Goal: Transaction & Acquisition: Purchase product/service

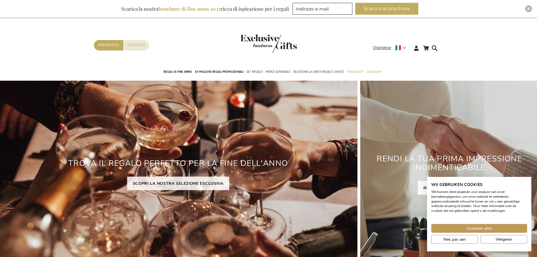
click at [441, 72] on ul "New Arrivals TOP 50 GIFTS Regali di fine anno 50 migliori regali promozionali S…" at bounding box center [268, 72] width 359 height 14
click at [493, 238] on button "Weigeren" at bounding box center [504, 239] width 47 height 9
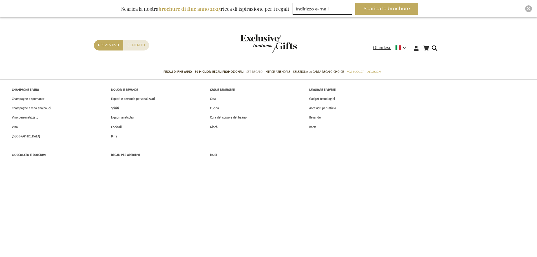
click at [255, 72] on font "Set regalo" at bounding box center [255, 72] width 16 height 6
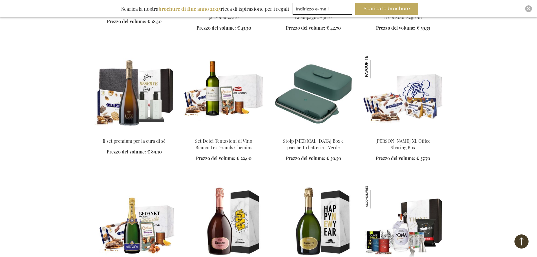
scroll to position [6195, 0]
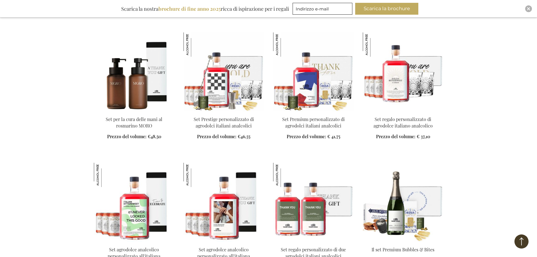
scroll to position [713, 0]
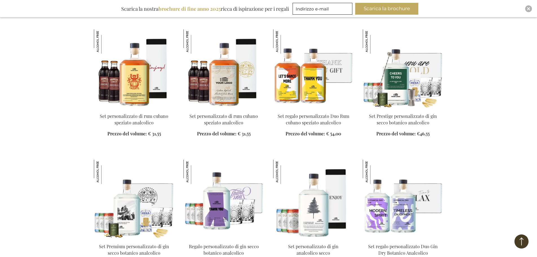
scroll to position [480, 0]
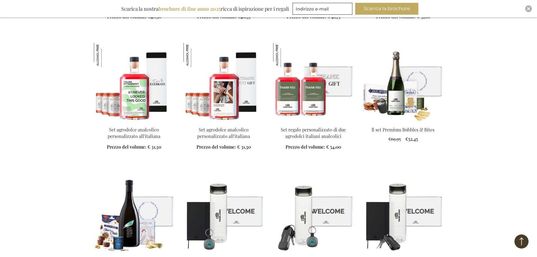
scroll to position [875, 0]
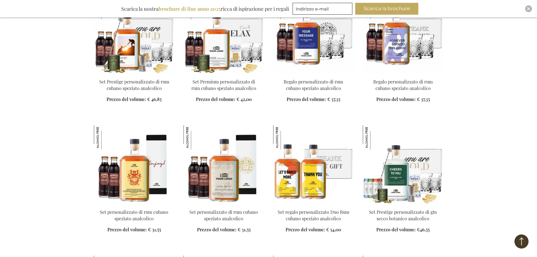
scroll to position [254, 0]
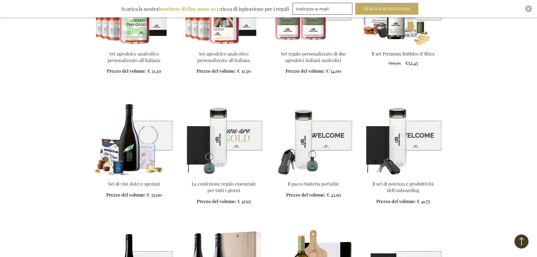
scroll to position [959, 0]
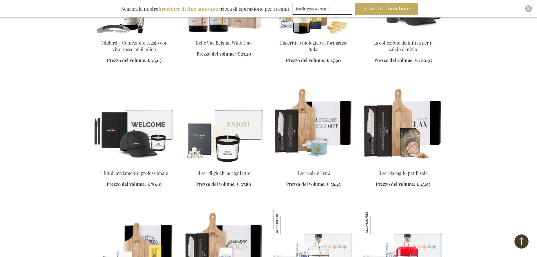
scroll to position [1213, 0]
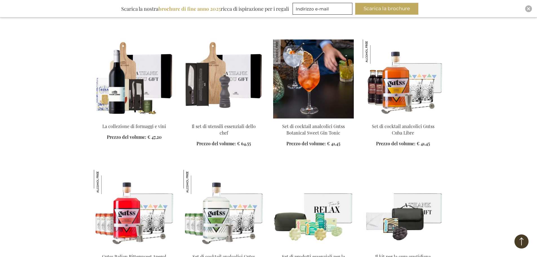
scroll to position [1580, 0]
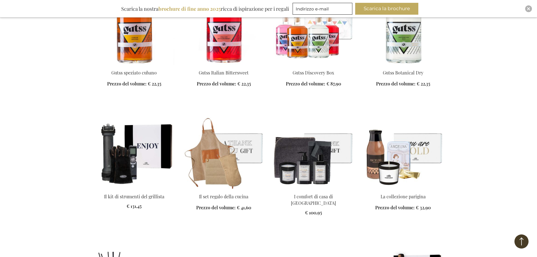
scroll to position [1946, 0]
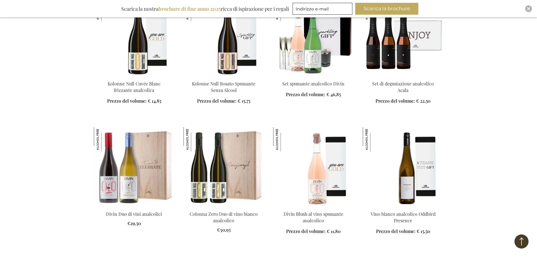
scroll to position [2482, 0]
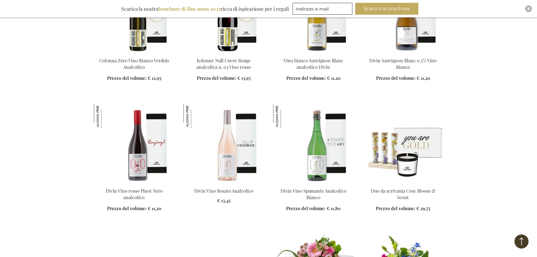
scroll to position [2849, 0]
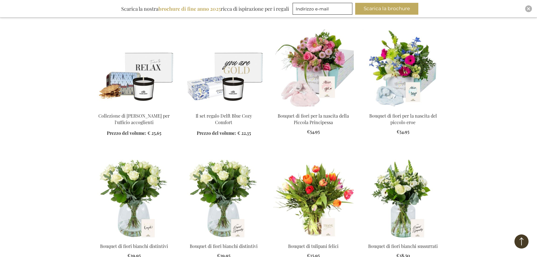
scroll to position [2934, 0]
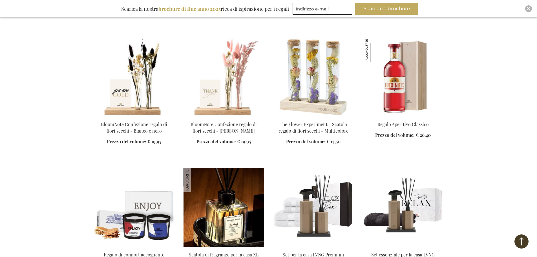
scroll to position [3724, 0]
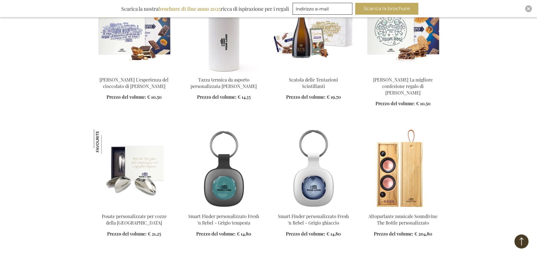
scroll to position [4034, 0]
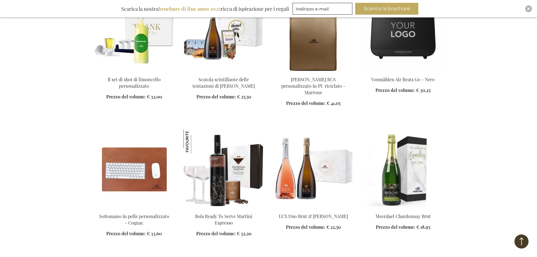
scroll to position [4683, 0]
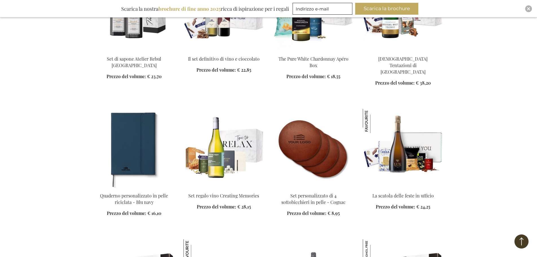
scroll to position [5021, 0]
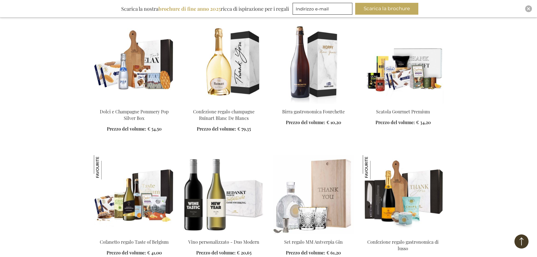
scroll to position [5557, 0]
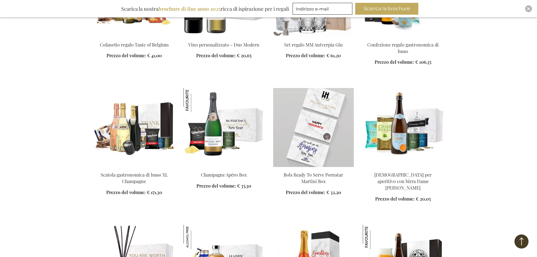
scroll to position [5642, 0]
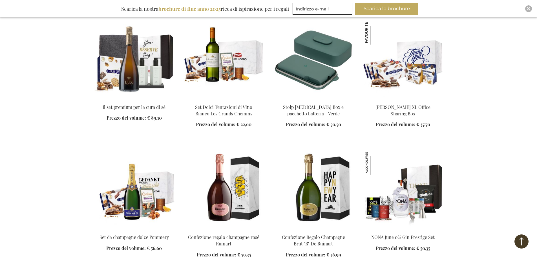
scroll to position [6375, 0]
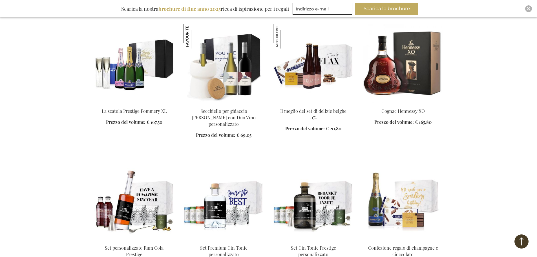
scroll to position [6658, 0]
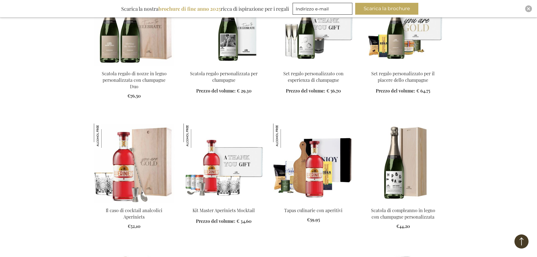
scroll to position [7081, 0]
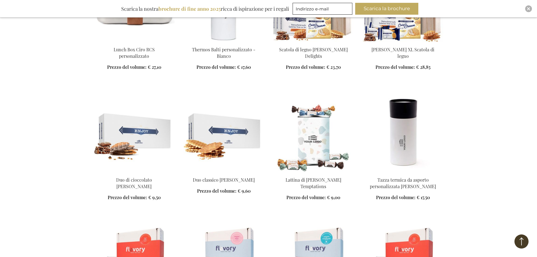
scroll to position [8181, 0]
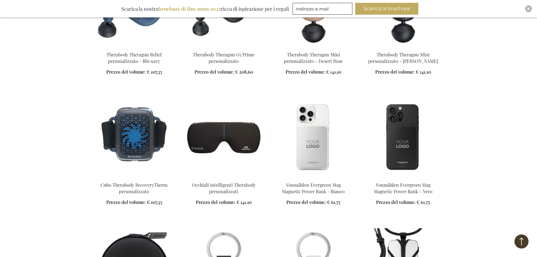
scroll to position [8689, 0]
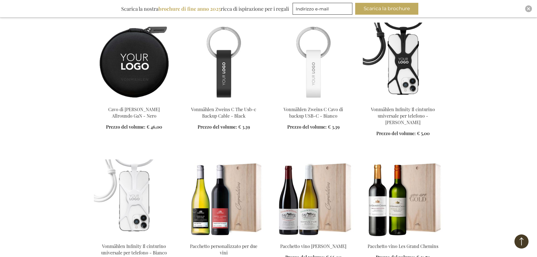
scroll to position [8971, 0]
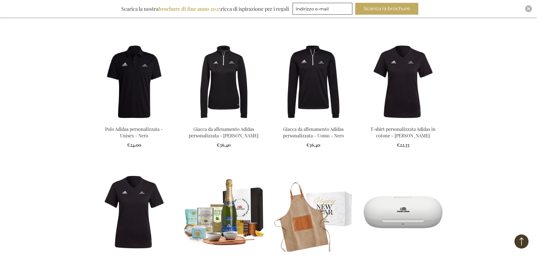
scroll to position [9545, 0]
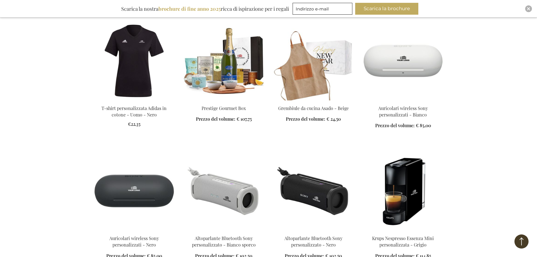
scroll to position [9507, 0]
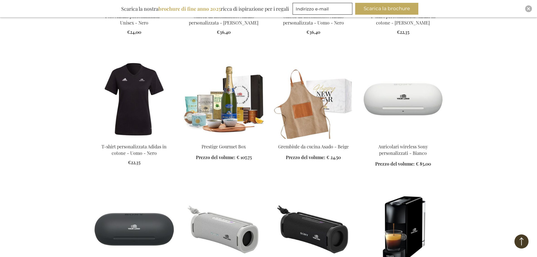
scroll to position [9723, 0]
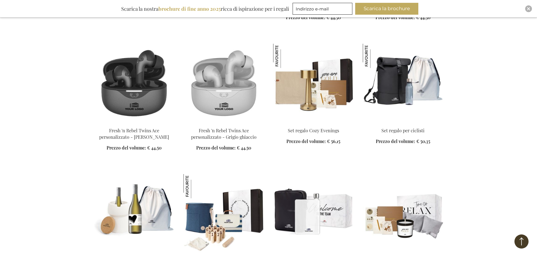
scroll to position [10212, 0]
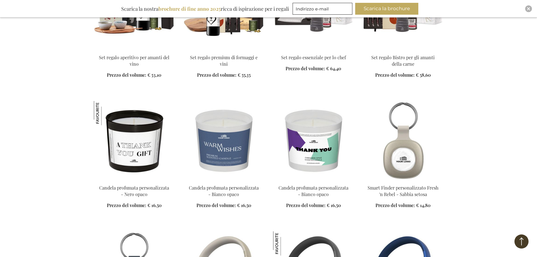
scroll to position [10522, 0]
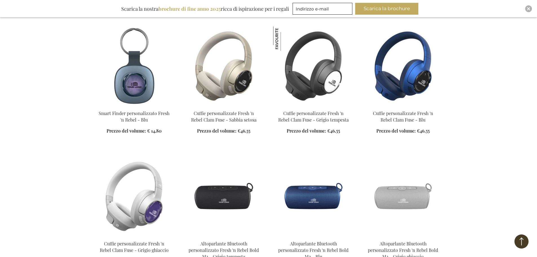
scroll to position [10720, 0]
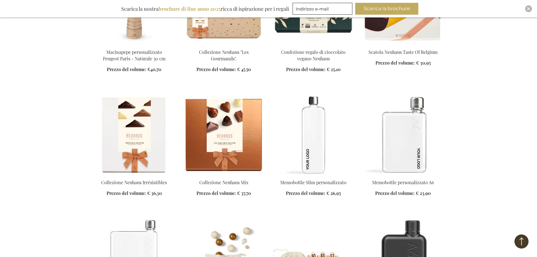
scroll to position [11961, 0]
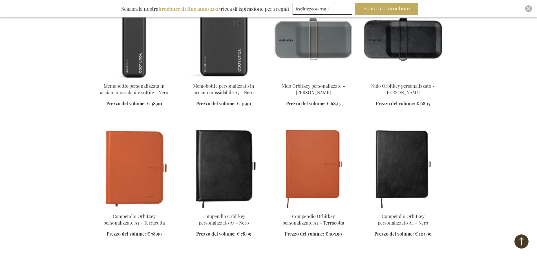
scroll to position [12610, 0]
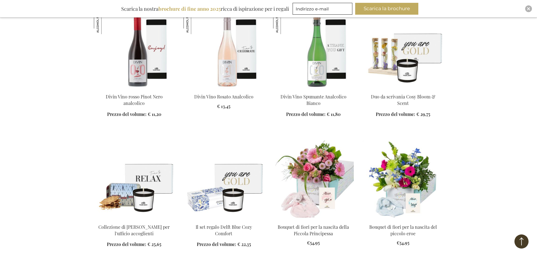
scroll to position [1050, 0]
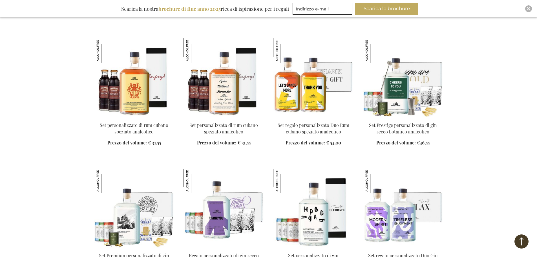
scroll to position [339, 0]
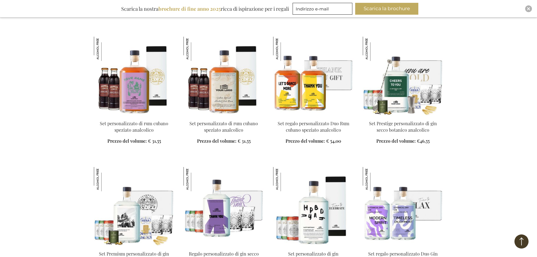
click at [137, 76] on img at bounding box center [134, 76] width 81 height 79
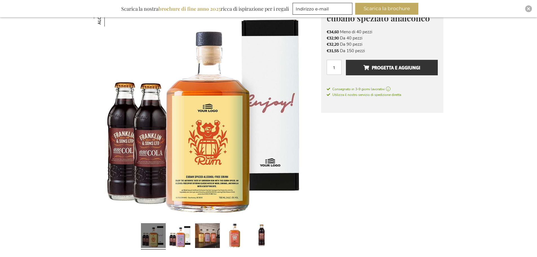
scroll to position [113, 0]
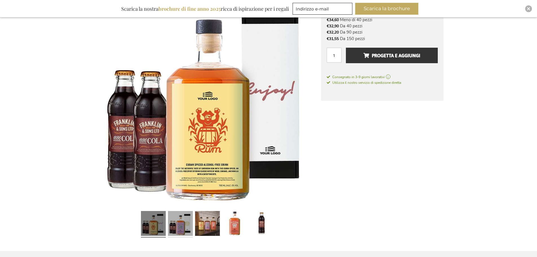
click at [186, 229] on link at bounding box center [180, 224] width 25 height 31
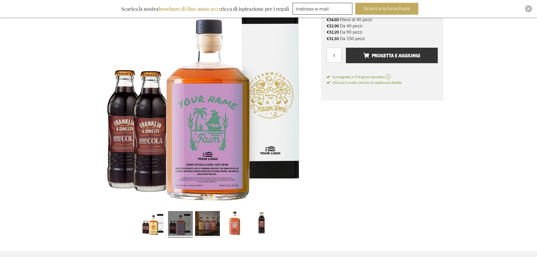
click at [200, 223] on link at bounding box center [207, 224] width 25 height 31
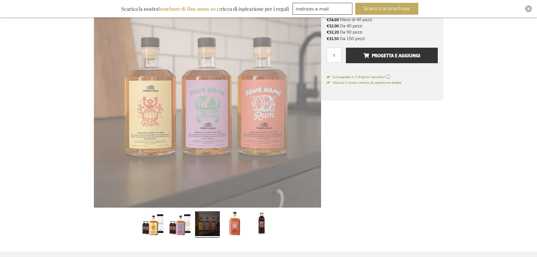
scroll to position [113, 0]
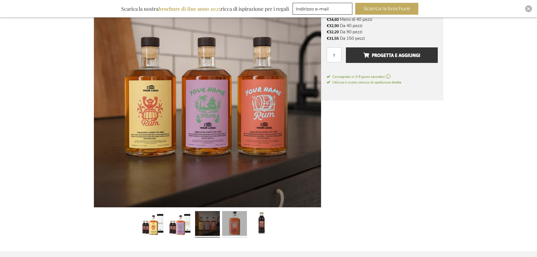
click at [236, 222] on link at bounding box center [234, 224] width 25 height 31
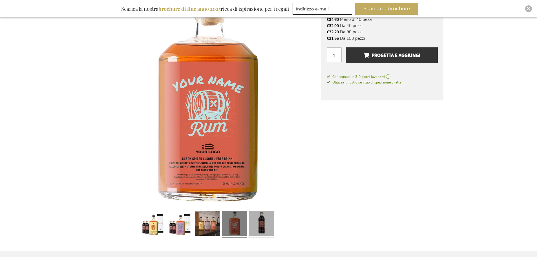
click at [262, 221] on link at bounding box center [261, 224] width 25 height 31
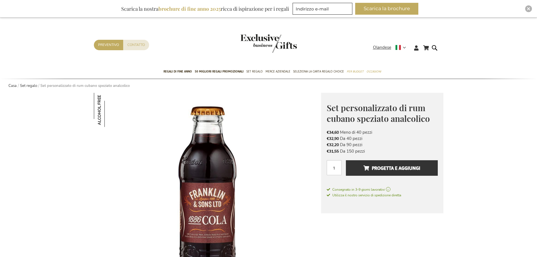
scroll to position [0, 0]
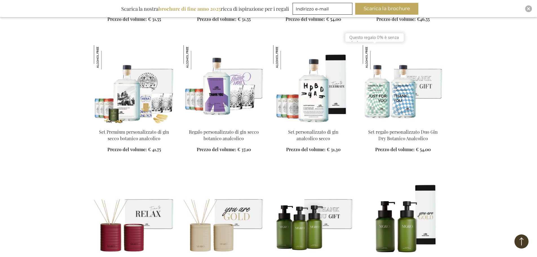
scroll to position [466, 0]
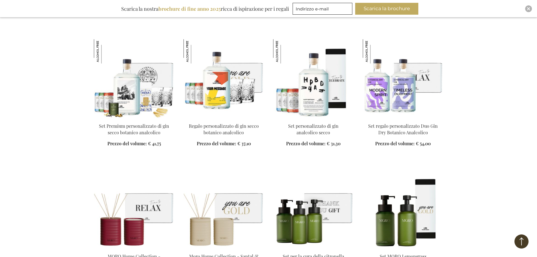
click at [216, 93] on img at bounding box center [224, 78] width 81 height 79
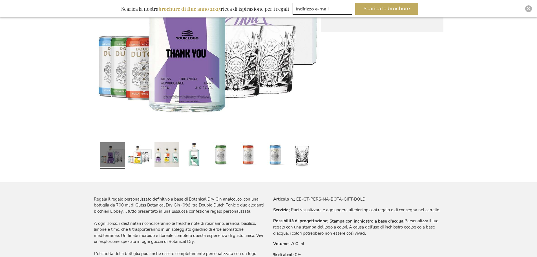
scroll to position [130, 0]
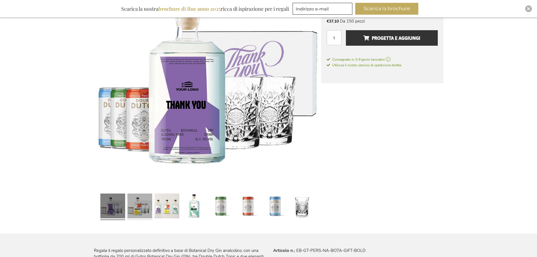
click at [135, 213] on link at bounding box center [140, 206] width 25 height 31
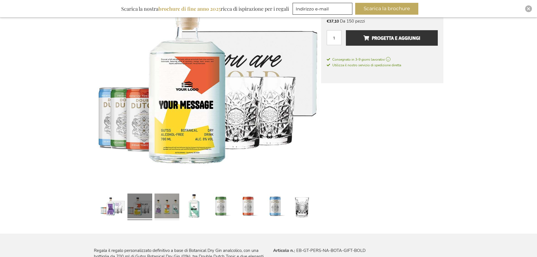
click at [162, 210] on link at bounding box center [167, 206] width 25 height 31
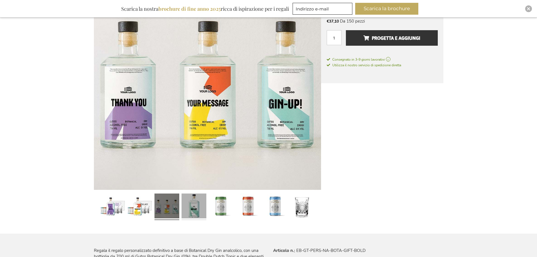
click at [195, 208] on link at bounding box center [194, 206] width 25 height 31
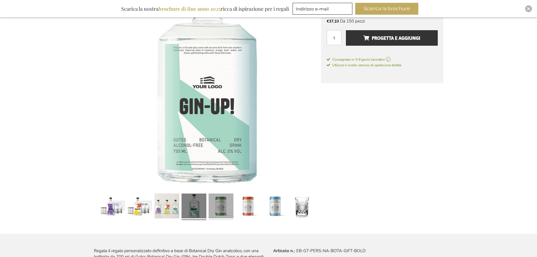
scroll to position [131, 0]
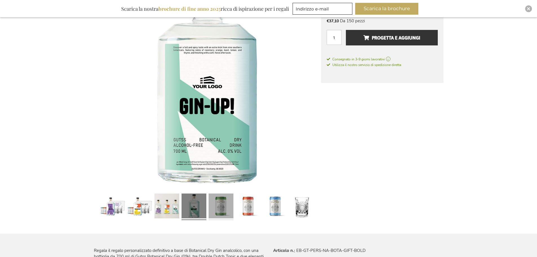
click at [216, 208] on link at bounding box center [221, 206] width 25 height 31
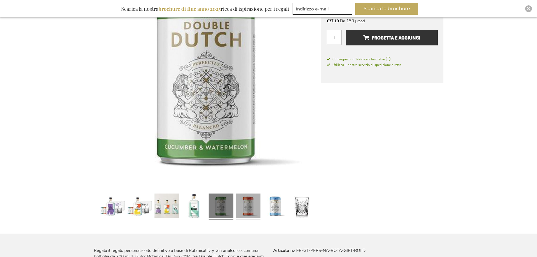
click at [251, 208] on link at bounding box center [248, 206] width 25 height 31
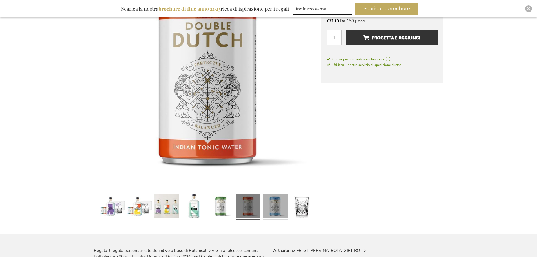
click at [273, 208] on link at bounding box center [275, 206] width 25 height 31
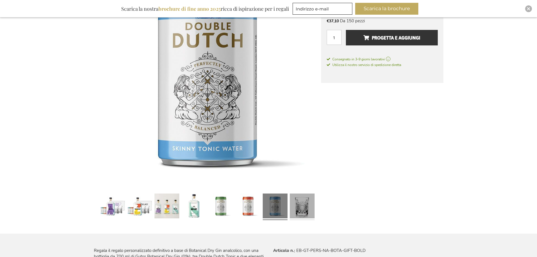
click at [301, 208] on link at bounding box center [302, 206] width 25 height 31
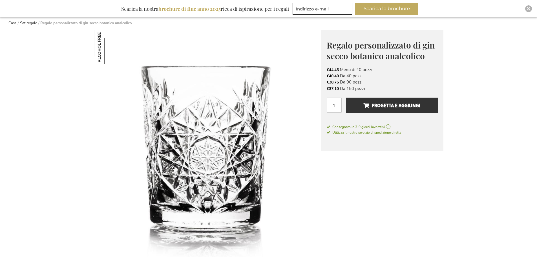
scroll to position [46, 0]
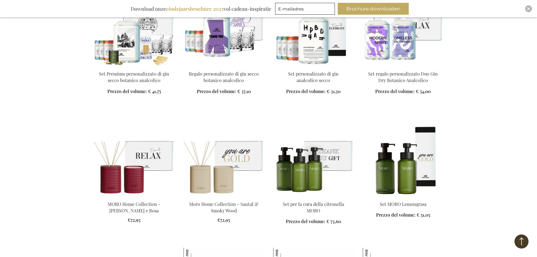
scroll to position [518, 0]
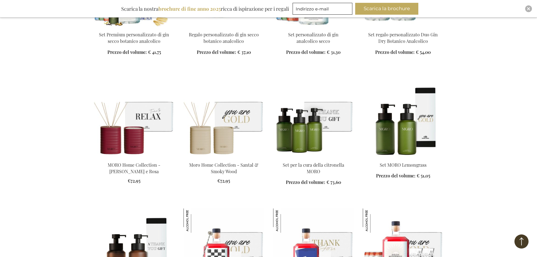
scroll to position [547, 0]
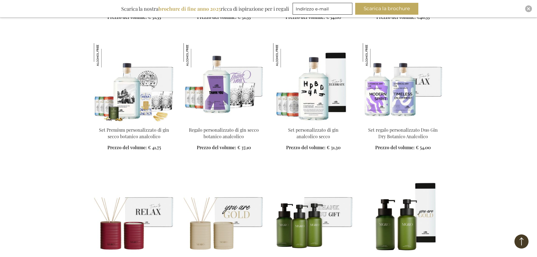
scroll to position [462, 0]
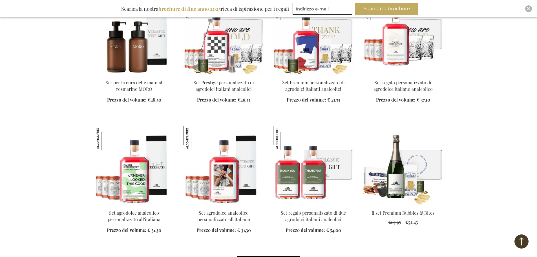
scroll to position [772, 0]
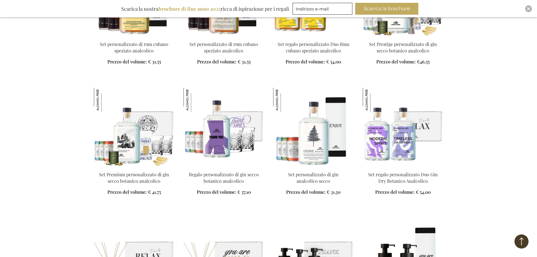
scroll to position [434, 0]
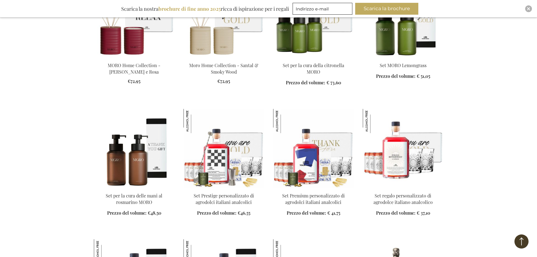
scroll to position [660, 0]
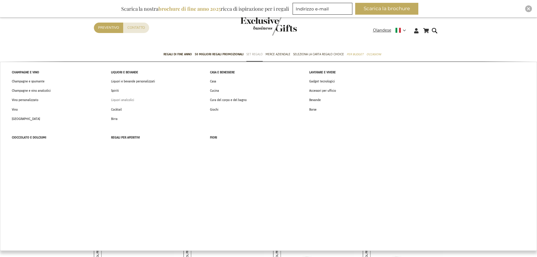
click at [120, 101] on font "Liquori analcolici" at bounding box center [122, 100] width 23 height 6
click at [121, 99] on font "Liquori analcolici" at bounding box center [122, 100] width 23 height 6
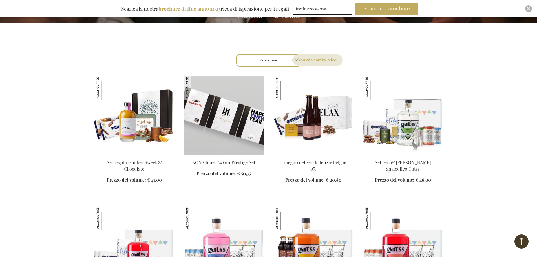
click at [232, 117] on img at bounding box center [224, 115] width 81 height 79
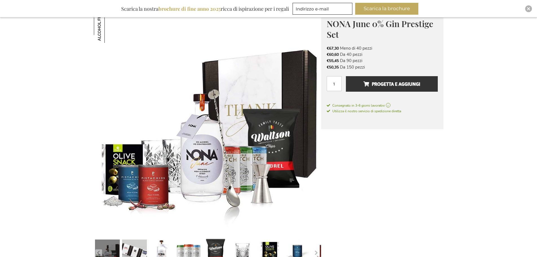
scroll to position [113, 0]
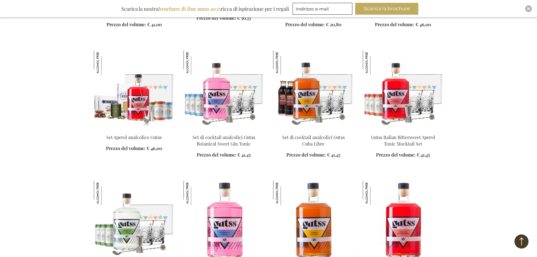
scroll to position [329, 0]
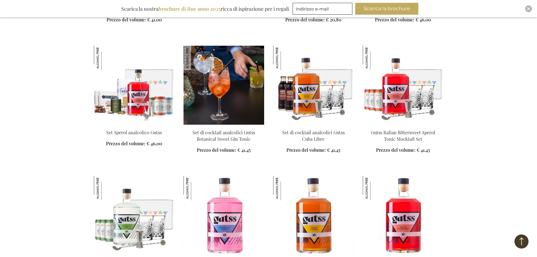
click at [240, 92] on img at bounding box center [224, 85] width 81 height 79
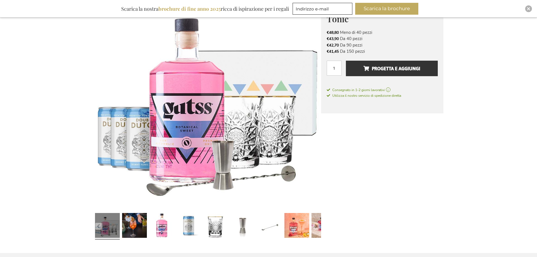
scroll to position [113, 0]
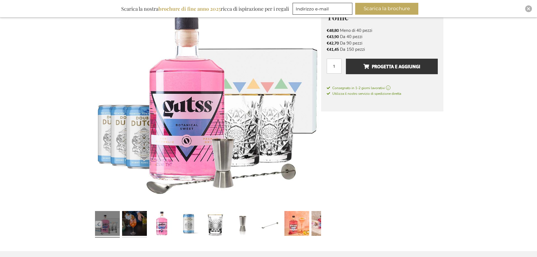
click at [138, 224] on link at bounding box center [134, 224] width 25 height 31
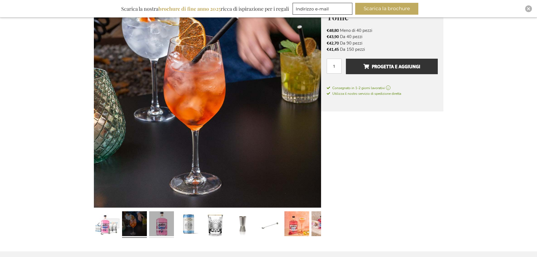
scroll to position [113, 0]
click at [163, 224] on link at bounding box center [161, 224] width 25 height 31
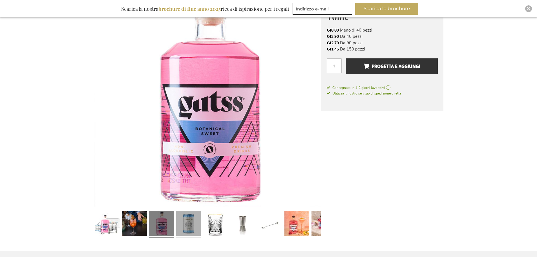
click at [188, 224] on link at bounding box center [188, 224] width 25 height 31
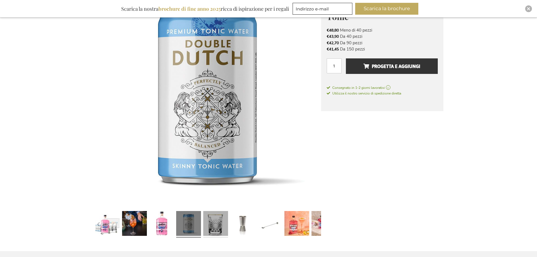
click at [213, 225] on link at bounding box center [215, 224] width 25 height 31
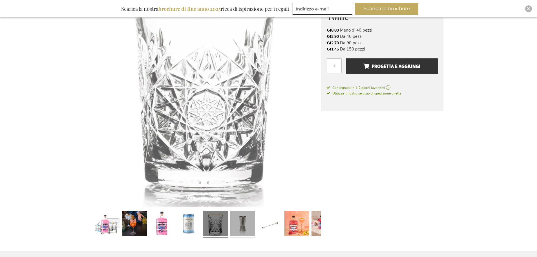
click at [242, 225] on link at bounding box center [242, 224] width 25 height 31
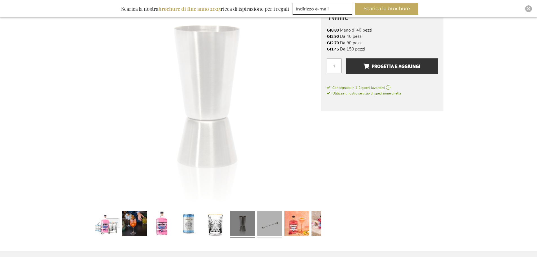
click at [273, 225] on link at bounding box center [270, 224] width 25 height 31
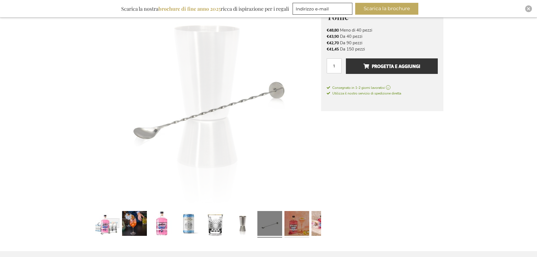
click at [295, 225] on link at bounding box center [297, 224] width 25 height 31
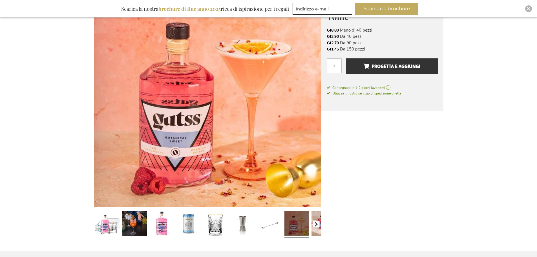
click at [315, 227] on button "button" at bounding box center [316, 224] width 7 height 7
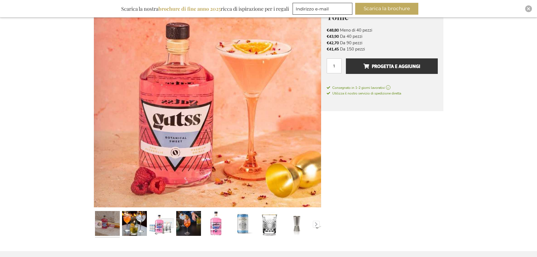
click at [110, 226] on link at bounding box center [107, 224] width 25 height 31
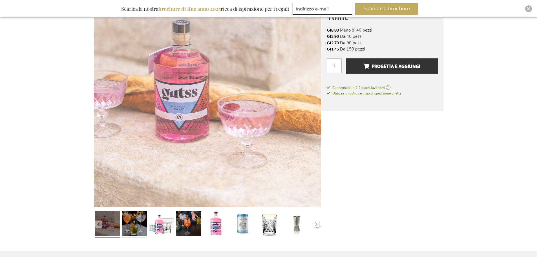
click at [127, 222] on link at bounding box center [134, 224] width 25 height 31
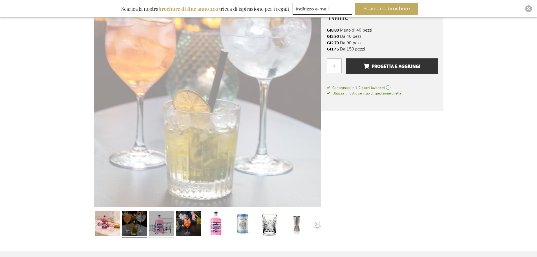
click at [152, 222] on link at bounding box center [161, 224] width 25 height 31
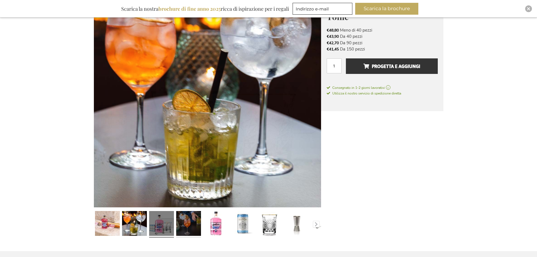
scroll to position [113, 0]
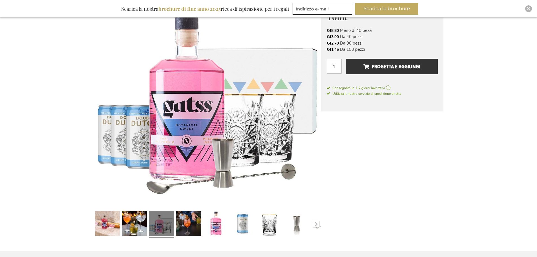
click at [169, 225] on link at bounding box center [161, 224] width 25 height 31
click at [189, 225] on link at bounding box center [188, 224] width 25 height 31
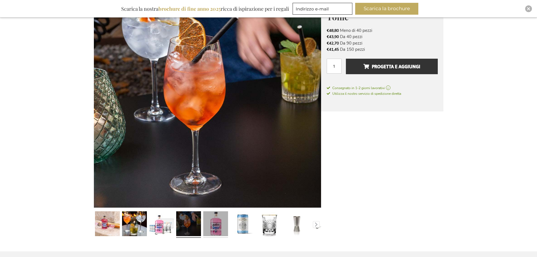
scroll to position [113, 0]
click at [212, 225] on link at bounding box center [215, 224] width 25 height 31
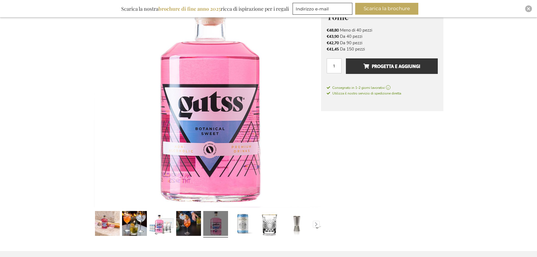
click at [216, 225] on link at bounding box center [215, 224] width 25 height 31
click at [236, 222] on link at bounding box center [242, 224] width 25 height 31
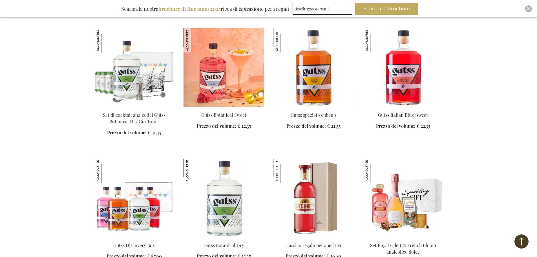
scroll to position [538, 0]
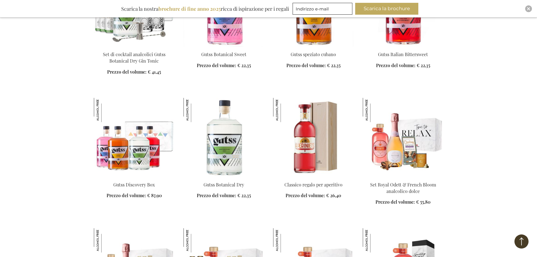
click at [405, 158] on img at bounding box center [403, 137] width 81 height 79
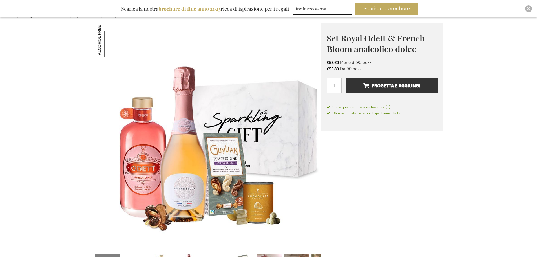
scroll to position [85, 0]
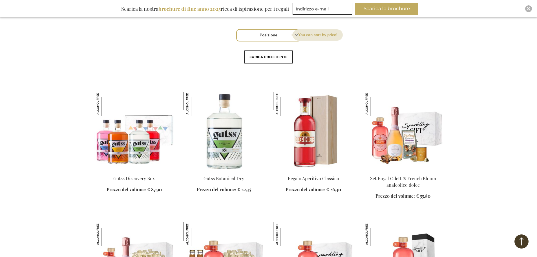
scroll to position [104, 0]
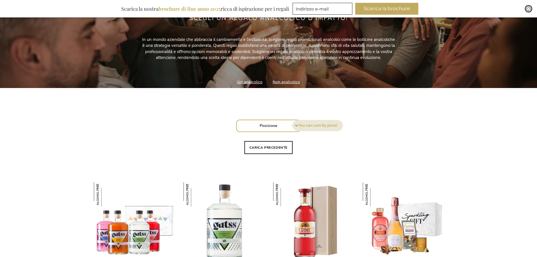
click at [530, 5] on div "Vicino" at bounding box center [529, 8] width 7 height 7
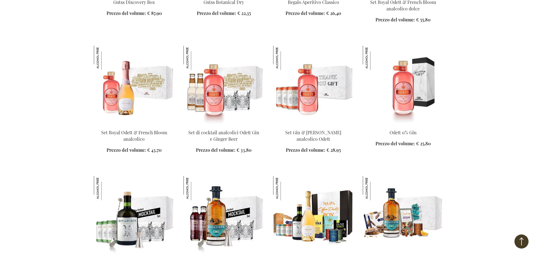
scroll to position [358, 0]
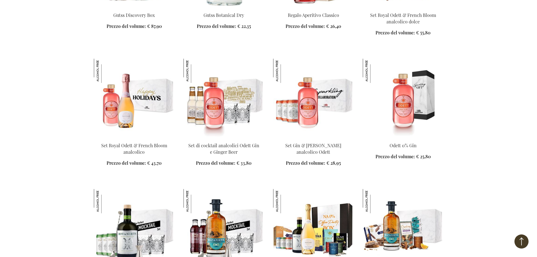
click at [141, 99] on img at bounding box center [134, 98] width 81 height 79
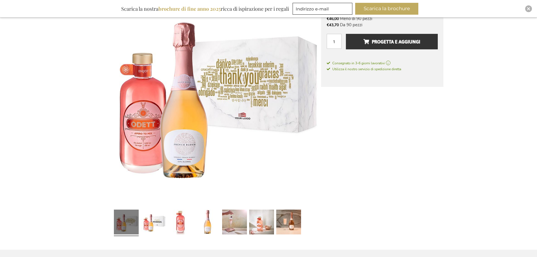
scroll to position [141, 0]
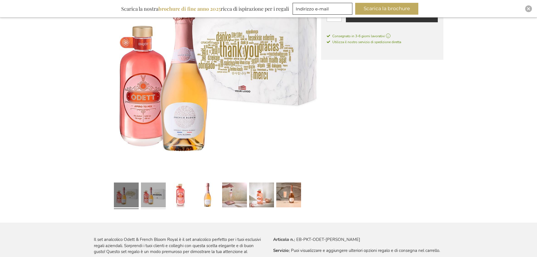
click at [162, 195] on link at bounding box center [153, 195] width 25 height 31
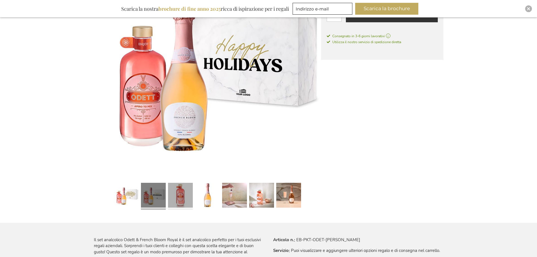
click at [181, 195] on link at bounding box center [180, 196] width 25 height 31
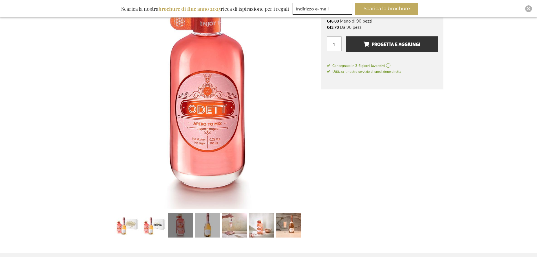
scroll to position [141, 0]
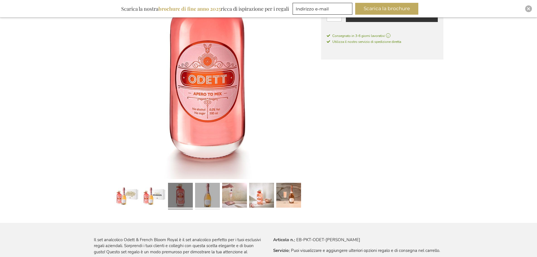
click at [210, 203] on link at bounding box center [207, 196] width 25 height 31
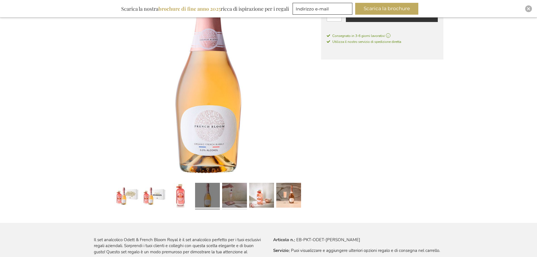
click at [225, 197] on link at bounding box center [234, 196] width 25 height 31
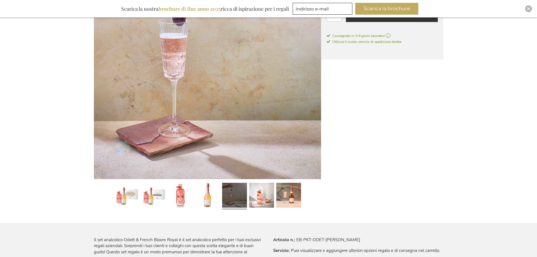
click at [246, 194] on link at bounding box center [234, 196] width 25 height 31
click at [264, 195] on link at bounding box center [261, 196] width 25 height 31
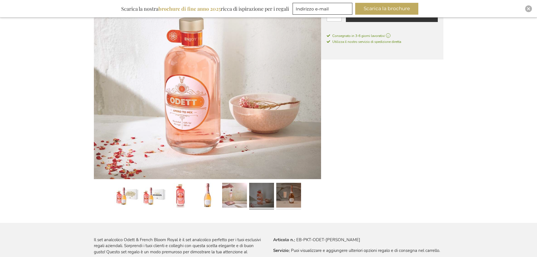
click at [288, 195] on link at bounding box center [288, 196] width 25 height 31
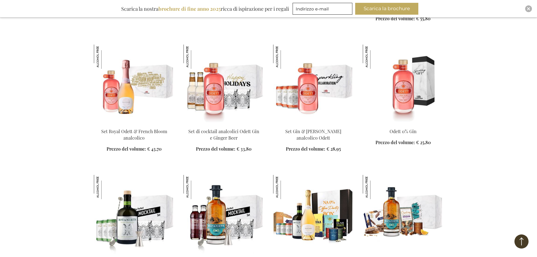
scroll to position [432, 0]
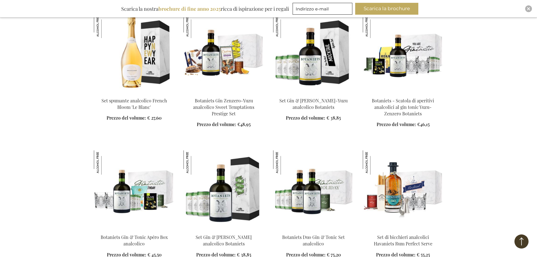
scroll to position [968, 0]
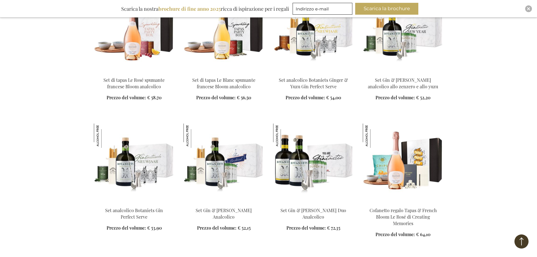
scroll to position [1306, 0]
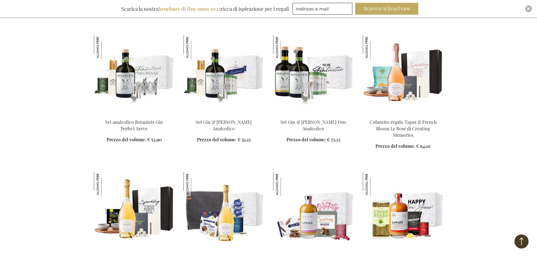
scroll to position [1447, 0]
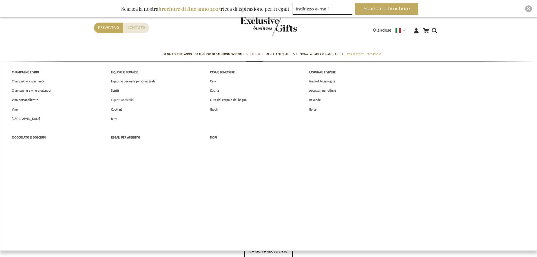
click at [120, 101] on font "Liquori analcolici" at bounding box center [122, 100] width 23 height 6
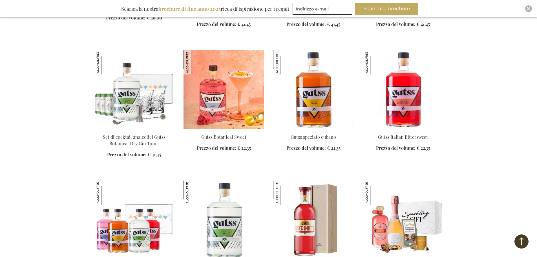
scroll to position [508, 0]
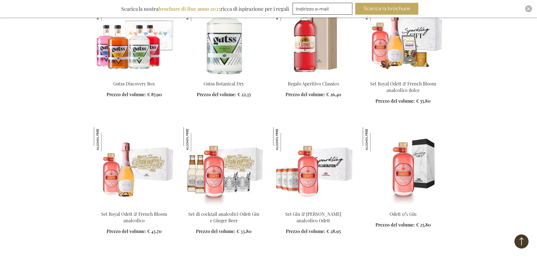
scroll to position [649, 0]
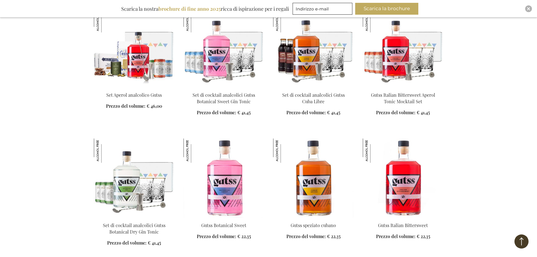
scroll to position [367, 0]
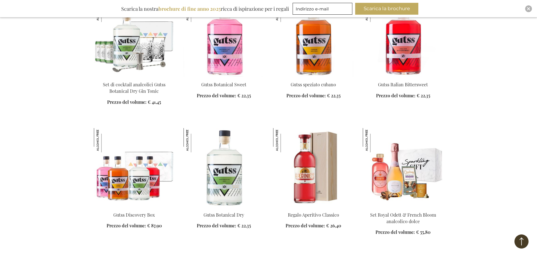
scroll to position [649, 0]
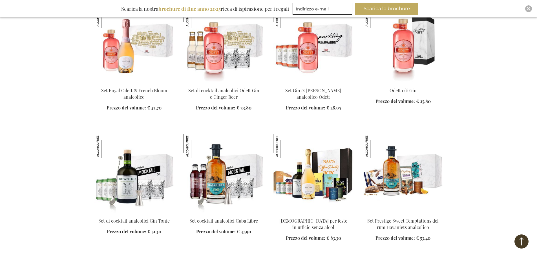
scroll to position [762, 0]
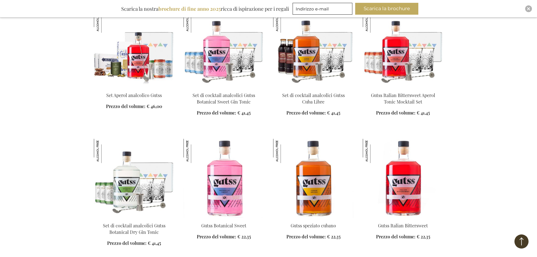
scroll to position [310, 0]
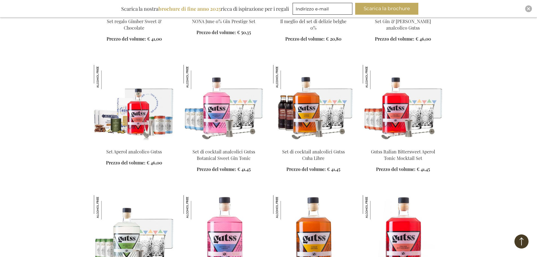
click at [142, 109] on img at bounding box center [134, 104] width 81 height 79
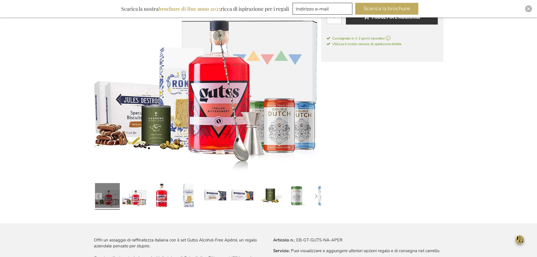
scroll to position [141, 0]
click at [158, 204] on link at bounding box center [161, 196] width 25 height 31
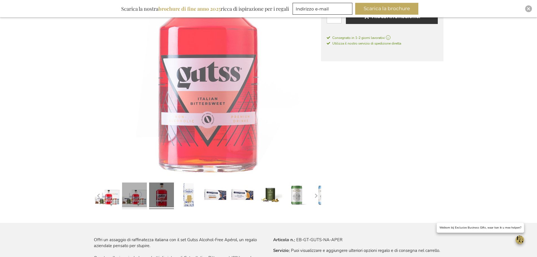
click at [131, 199] on link at bounding box center [134, 195] width 25 height 31
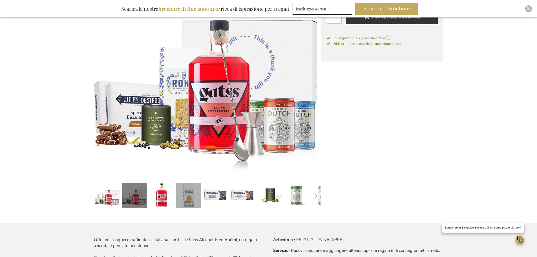
click at [190, 198] on link at bounding box center [188, 196] width 25 height 31
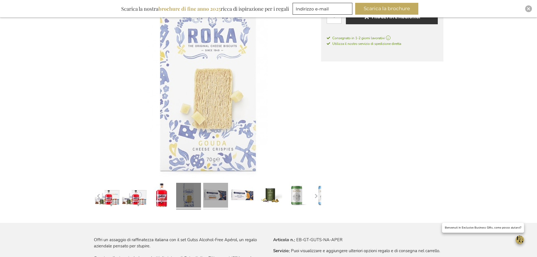
scroll to position [141, 0]
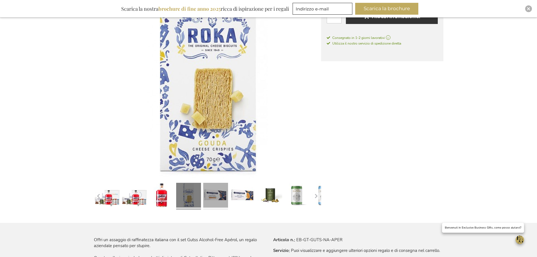
click at [217, 196] on link at bounding box center [215, 196] width 25 height 31
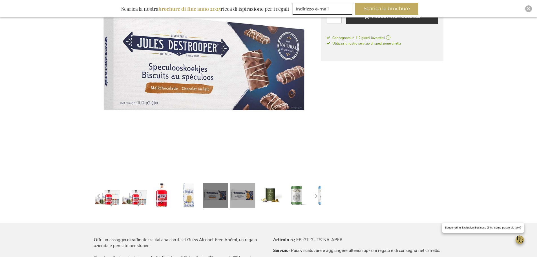
click at [236, 196] on link at bounding box center [242, 196] width 25 height 31
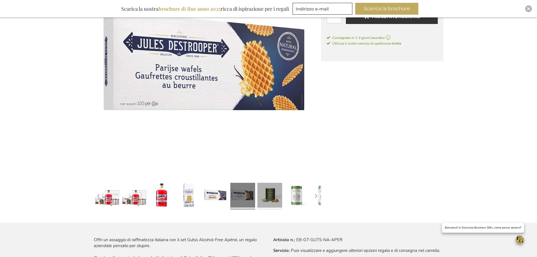
click at [261, 198] on link at bounding box center [270, 196] width 25 height 31
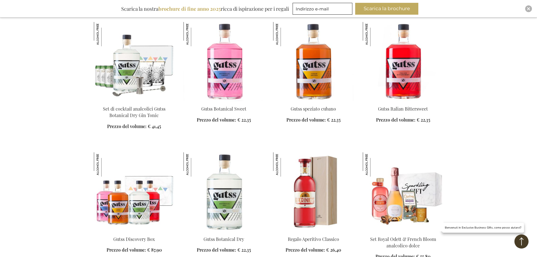
scroll to position [538, 0]
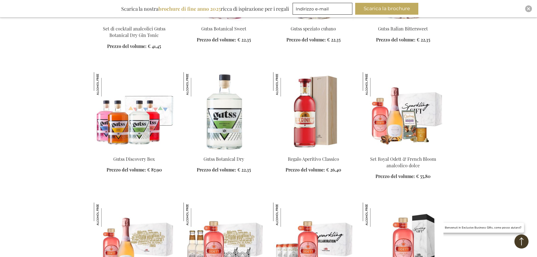
scroll to position [651, 0]
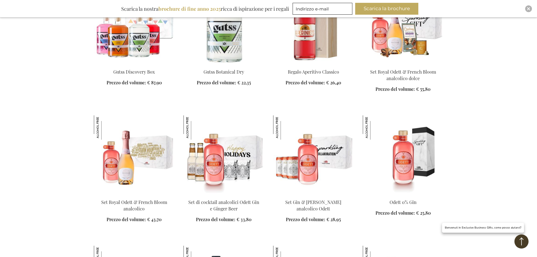
click at [216, 168] on img at bounding box center [224, 154] width 81 height 79
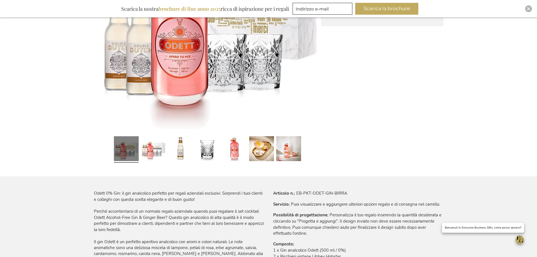
scroll to position [197, 0]
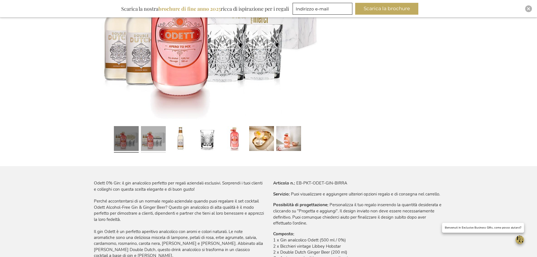
click at [151, 147] on link at bounding box center [153, 139] width 25 height 31
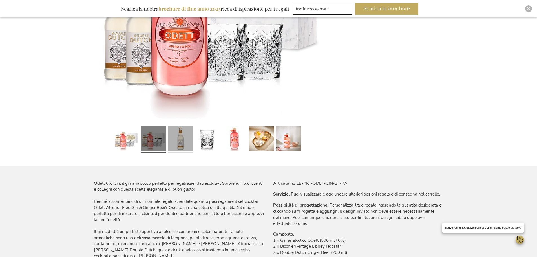
click at [174, 143] on link at bounding box center [180, 139] width 25 height 31
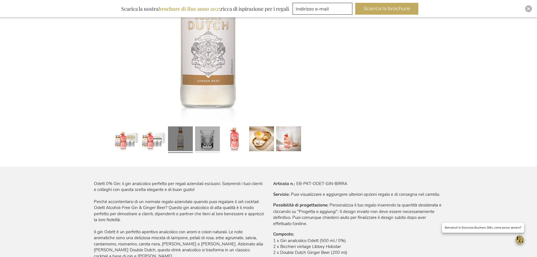
scroll to position [198, 0]
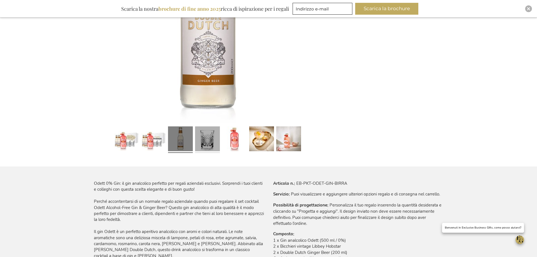
click at [202, 142] on link at bounding box center [207, 139] width 25 height 31
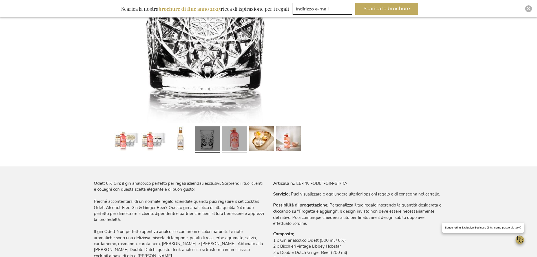
click at [229, 142] on link at bounding box center [234, 139] width 25 height 31
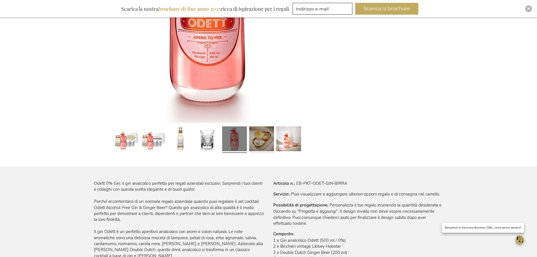
click at [259, 142] on link at bounding box center [261, 139] width 25 height 31
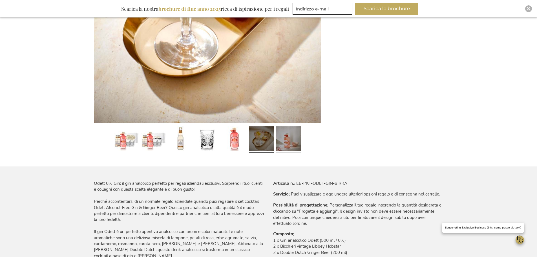
click at [280, 143] on link at bounding box center [288, 139] width 25 height 31
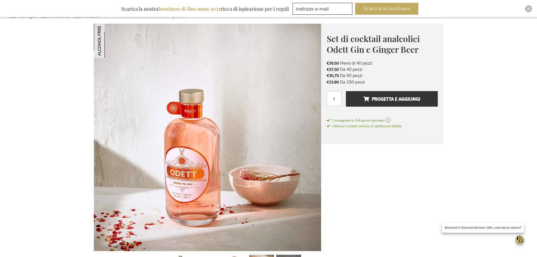
scroll to position [85, 0]
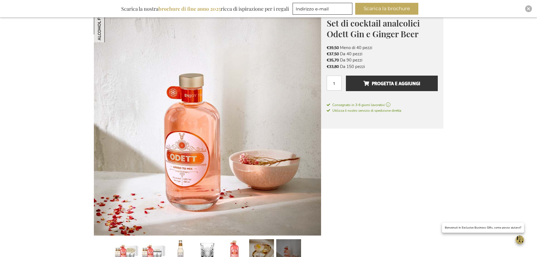
click at [264, 245] on link at bounding box center [261, 252] width 25 height 31
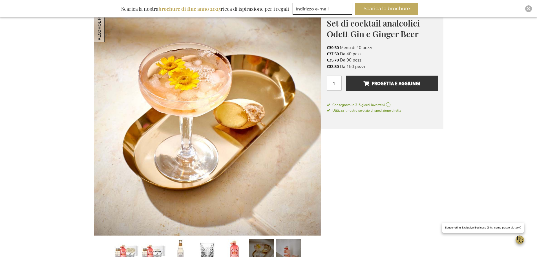
click at [292, 250] on link at bounding box center [288, 252] width 25 height 31
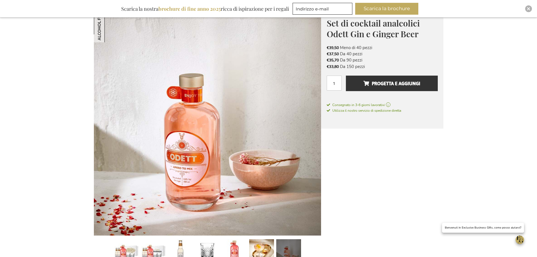
scroll to position [57, 0]
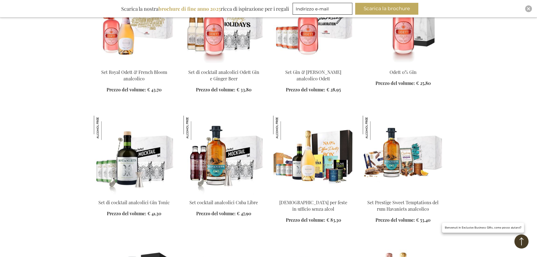
scroll to position [460, 0]
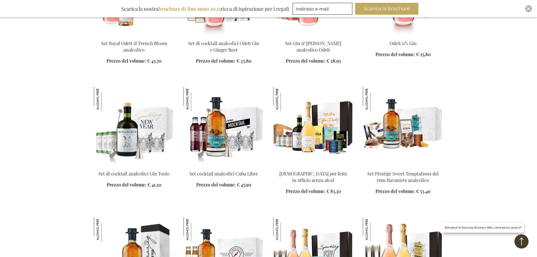
click at [136, 131] on img at bounding box center [134, 126] width 81 height 79
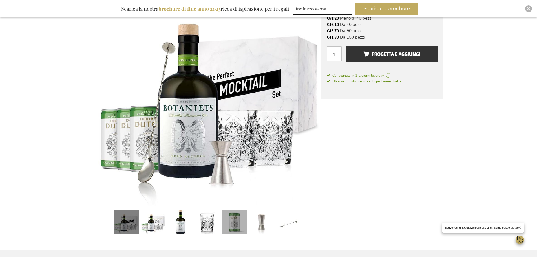
scroll to position [187, 0]
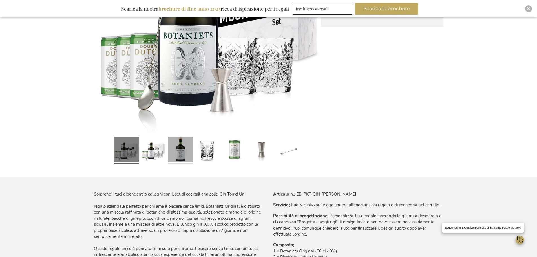
click at [177, 152] on link at bounding box center [180, 150] width 25 height 31
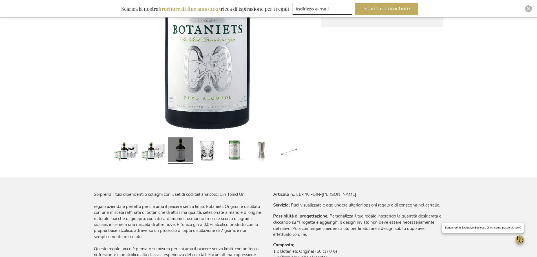
scroll to position [187, 0]
click at [203, 152] on link at bounding box center [207, 150] width 25 height 31
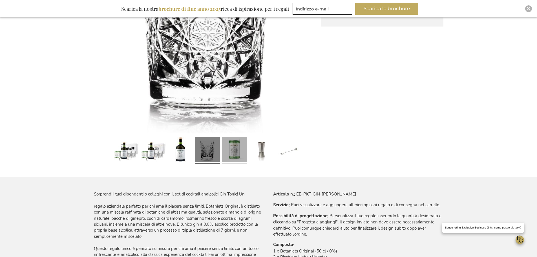
click at [229, 152] on link at bounding box center [234, 150] width 25 height 31
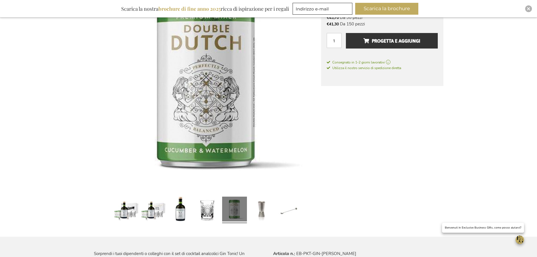
scroll to position [131, 0]
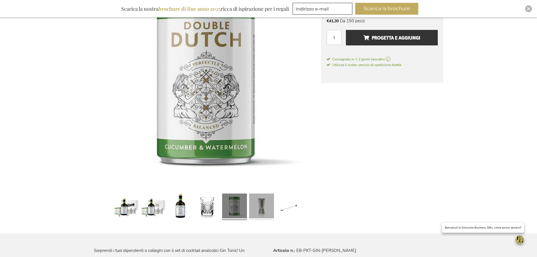
click at [263, 197] on link at bounding box center [261, 206] width 25 height 31
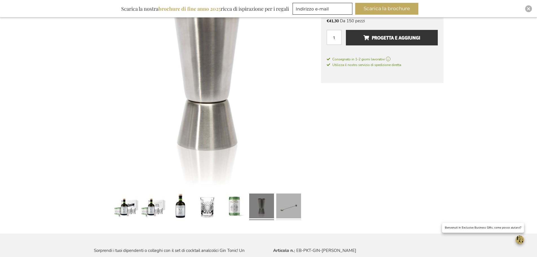
click at [281, 201] on link at bounding box center [288, 206] width 25 height 31
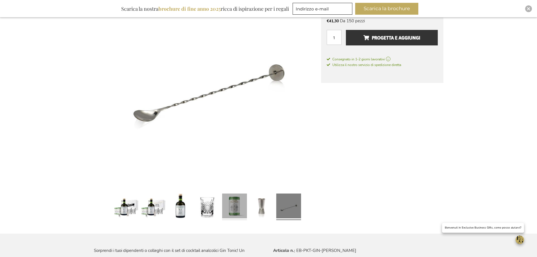
click at [244, 208] on link at bounding box center [234, 206] width 25 height 31
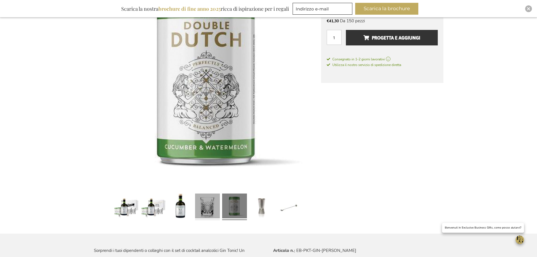
click at [209, 210] on link at bounding box center [207, 206] width 25 height 31
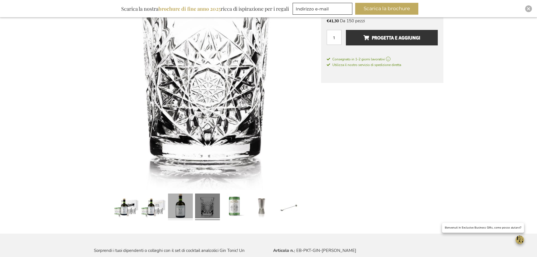
click at [184, 211] on link at bounding box center [180, 206] width 25 height 31
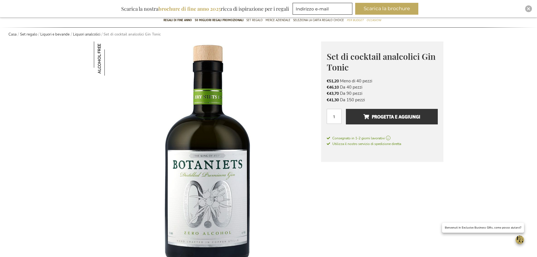
scroll to position [0, 0]
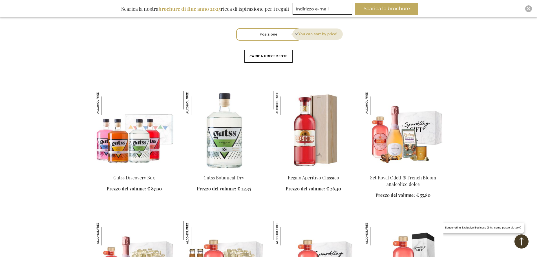
scroll to position [336, 0]
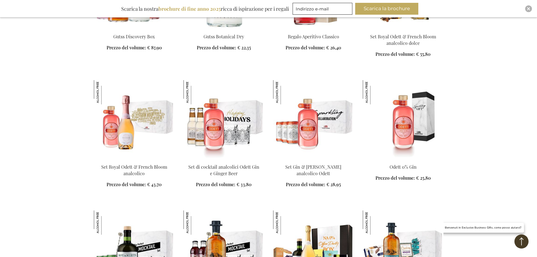
click at [225, 137] on img at bounding box center [224, 119] width 81 height 79
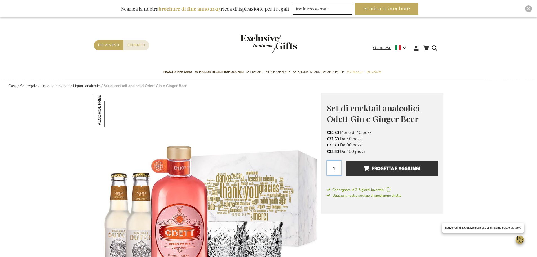
drag, startPoint x: 335, startPoint y: 169, endPoint x: 331, endPoint y: 169, distance: 4.5
click at [331, 169] on input "1" at bounding box center [334, 168] width 15 height 15
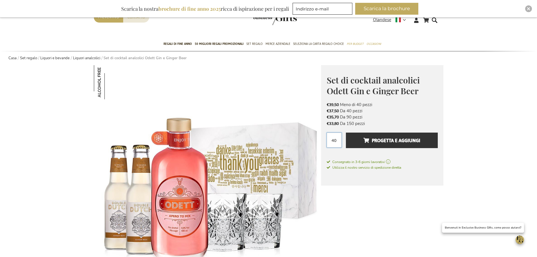
scroll to position [28, 0]
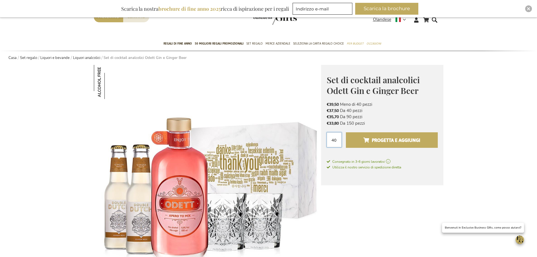
type input "40"
click at [388, 140] on font "Progetta e aggiungi" at bounding box center [396, 140] width 49 height 9
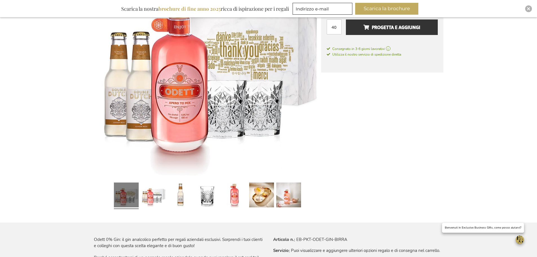
scroll to position [0, 0]
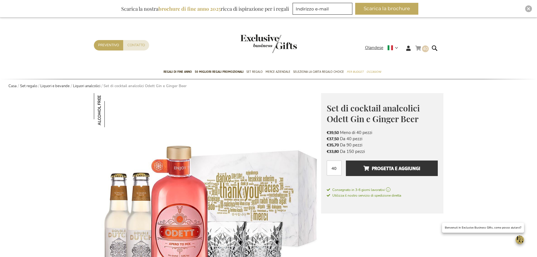
click at [420, 46] on link "Carrello della spesa 40 40 articoli" at bounding box center [423, 49] width 14 height 9
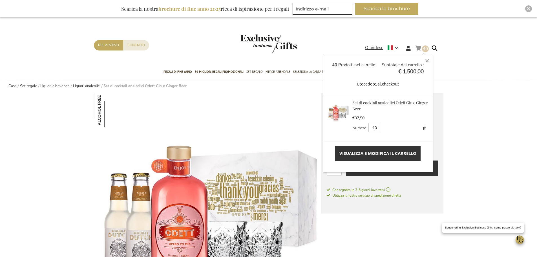
click at [390, 153] on font "Visualizza e modifica il carrello" at bounding box center [378, 153] width 77 height 6
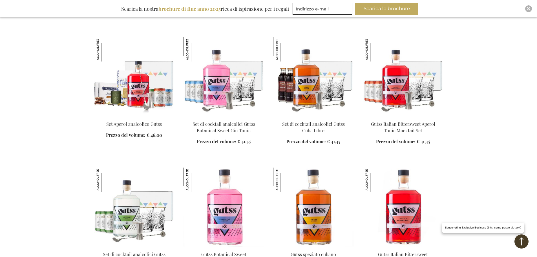
scroll to position [402, 0]
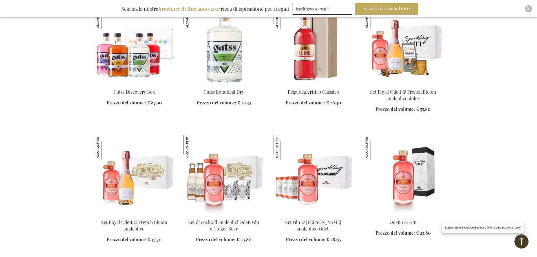
scroll to position [649, 0]
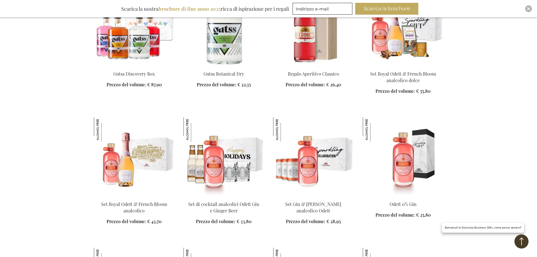
click at [229, 154] on img at bounding box center [224, 156] width 81 height 79
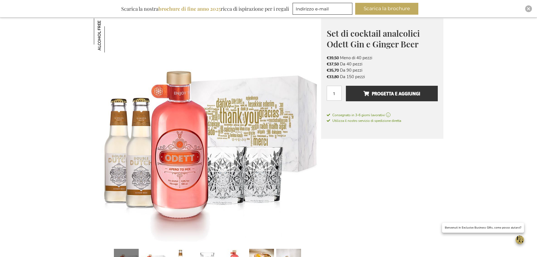
scroll to position [74, 0]
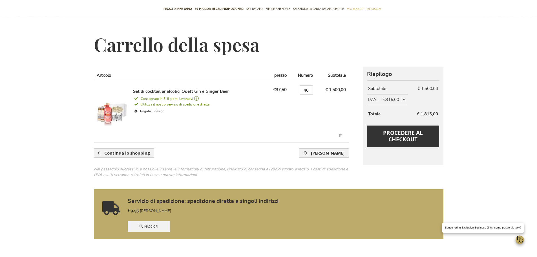
scroll to position [44, 0]
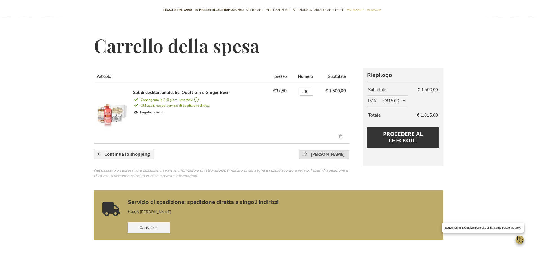
click at [320, 155] on font "[PERSON_NAME]" at bounding box center [328, 154] width 34 height 6
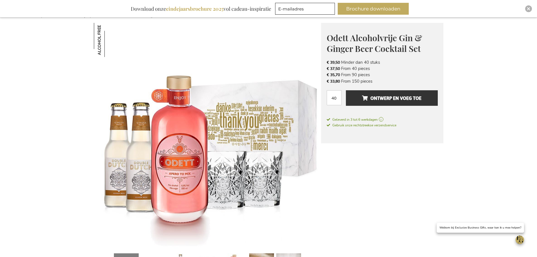
scroll to position [56, 0]
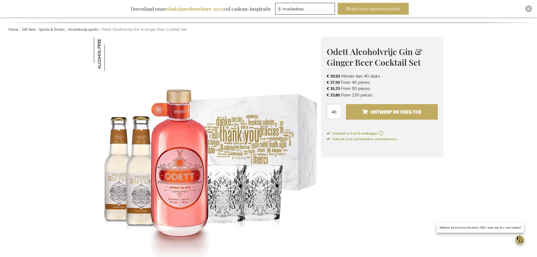
click at [381, 110] on span "Ontwerp en voeg toe" at bounding box center [392, 111] width 60 height 9
click at [402, 112] on font "Progetta e aggiungi" at bounding box center [396, 111] width 49 height 9
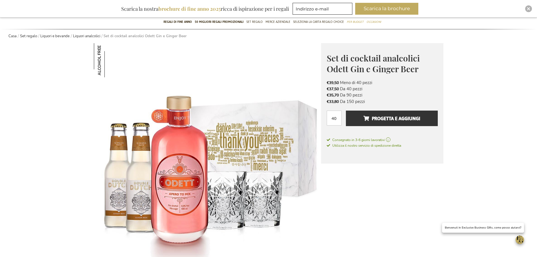
scroll to position [0, 0]
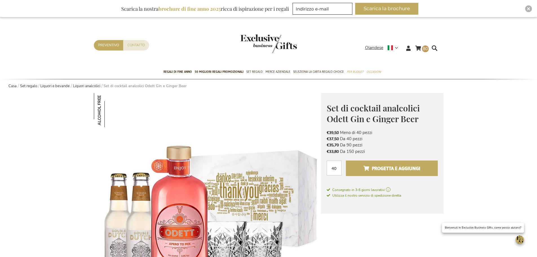
click at [363, 163] on button "Progetta e aggiungi" at bounding box center [392, 169] width 92 height 16
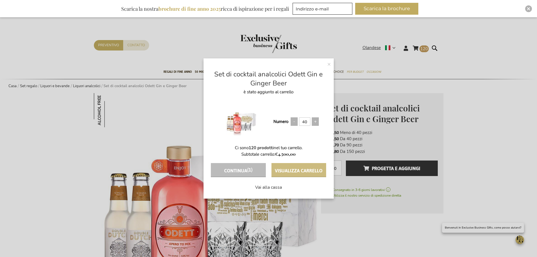
click at [312, 172] on font "Visualizza carrello" at bounding box center [299, 170] width 48 height 9
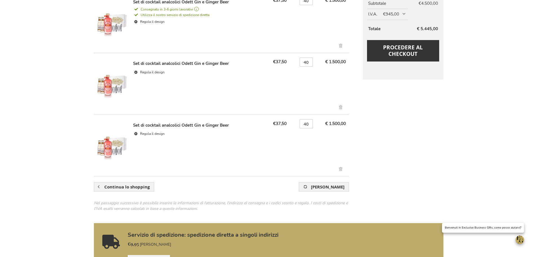
scroll to position [141, 0]
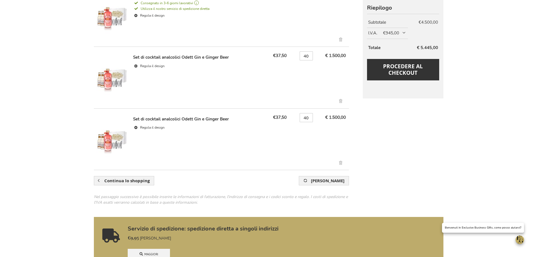
click at [339, 161] on link "Verwijder dit artikel" at bounding box center [341, 164] width 9 height 6
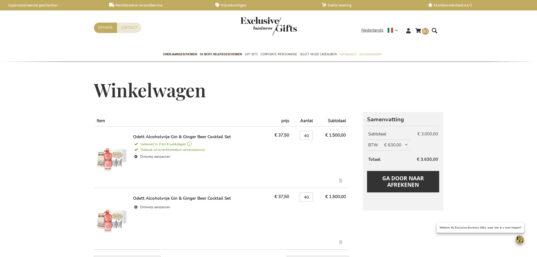
scroll to position [56, 0]
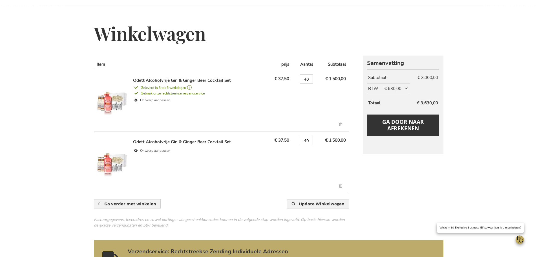
click at [341, 187] on link "Verwijder dit artikel" at bounding box center [341, 186] width 9 height 6
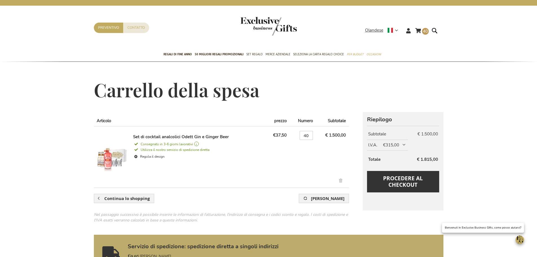
click at [445, 78] on main "Carrello della spesa Riepilogo Bekijk verzendkosten en BTW Bekijk verzendkosten…" at bounding box center [268, 247] width 359 height 371
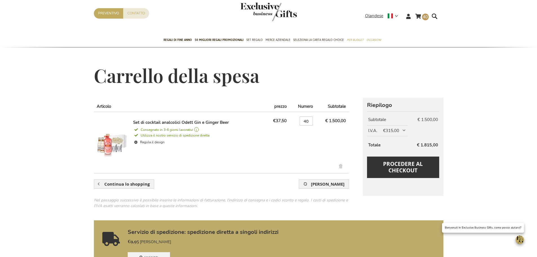
scroll to position [28, 0]
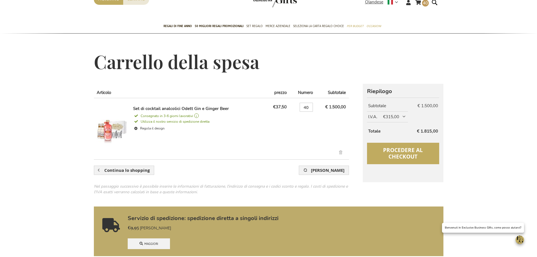
click at [404, 158] on font "Procedere al checkout" at bounding box center [403, 153] width 40 height 14
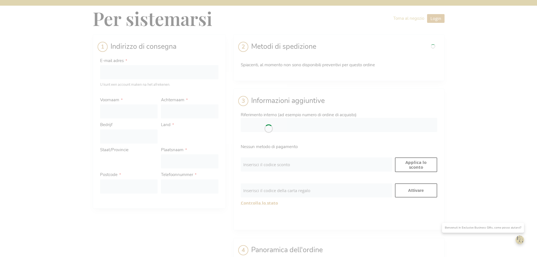
select select "BE"
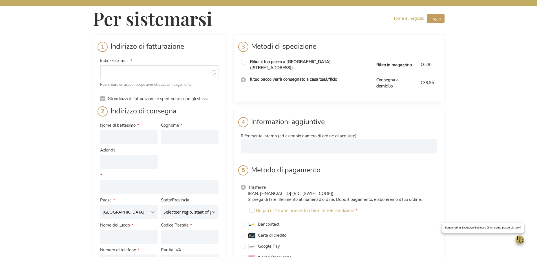
click at [156, 71] on input "Indirizzo e-mail" at bounding box center [159, 72] width 118 height 14
type input "francesca.dalleaste@fthspa.com"
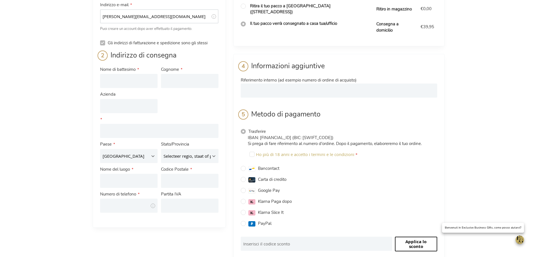
scroll to position [56, 0]
click at [103, 42] on input "Gli indirizzi di fatturazione e spedizione sono gli stessi" at bounding box center [102, 42] width 5 height 5
checkbox input "false"
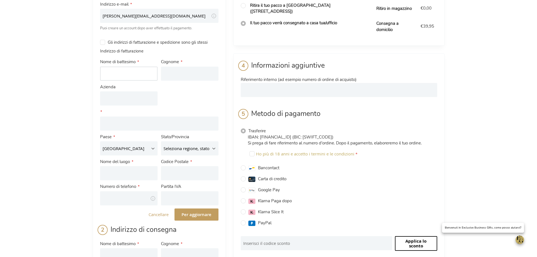
click at [123, 74] on input "Nome di battesimo" at bounding box center [129, 74] width 58 height 14
click at [120, 74] on input "Nome di battesimo" at bounding box center [129, 74] width 58 height 14
type input "Franco"
click at [178, 74] on input "Cognome" at bounding box center [190, 74] width 58 height 14
type input "Tomasi"
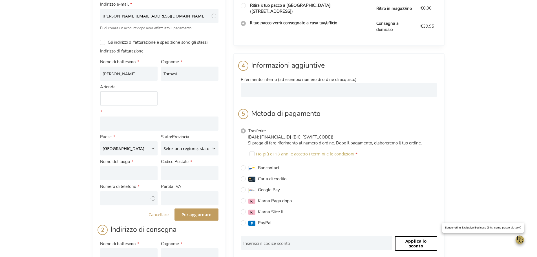
click at [114, 103] on input "Azienda" at bounding box center [129, 98] width 58 height 14
type input "Noleggiare srl"
type input "Via Del Brennero 62"
select select "IT"
type input "Trento"
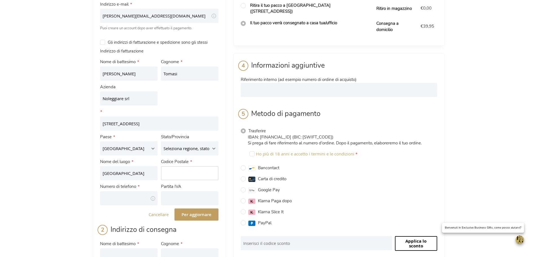
type input "38123"
type input "3426116802"
select select "780"
click at [172, 201] on input "Partita IVA" at bounding box center [190, 198] width 58 height 14
paste input "02155160209"
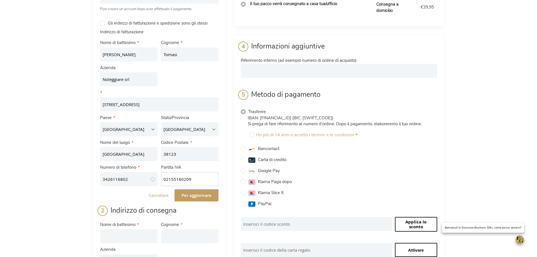
scroll to position [85, 0]
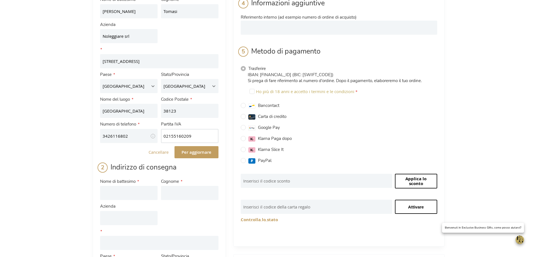
type input "IT02155160209"
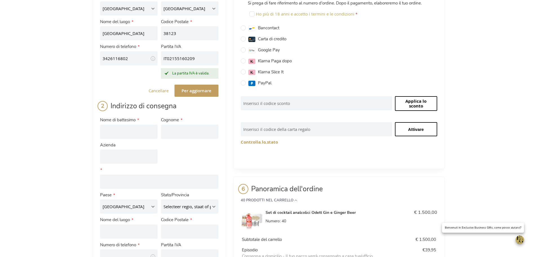
scroll to position [197, 0]
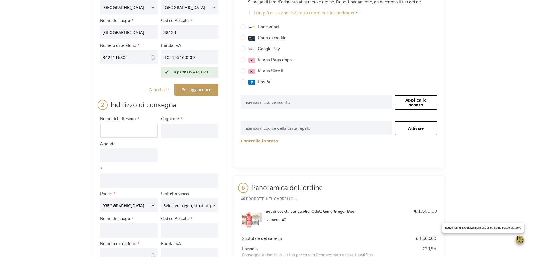
click at [129, 133] on input "Nome di battesimo" at bounding box center [129, 131] width 58 height 14
type input "Francesca"
click at [171, 131] on input "Cognome" at bounding box center [190, 131] width 58 height 14
type input "Dalle Aste"
click at [140, 154] on input "Azienda" at bounding box center [129, 155] width 58 height 14
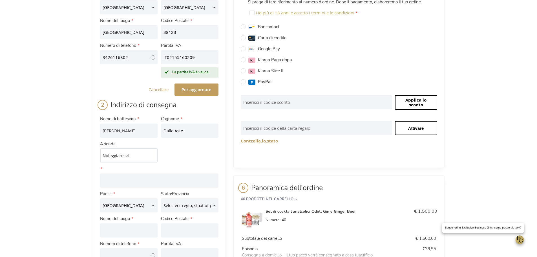
type input "Noleggiare srl"
click at [198, 156] on div "Nome di battesimo Francesca Cognome Dalle Aste Azienda Noleggiare srl Indirizzo…" at bounding box center [159, 189] width 122 height 150
click at [166, 179] on input "Indirizzo Linea 1" at bounding box center [159, 180] width 118 height 14
type input "Via Evangelista Torricelli 6"
click at [149, 208] on select "België Duitsland Frankrijk Italië Luxemburg Nederland Oostenrijk" at bounding box center [129, 205] width 58 height 14
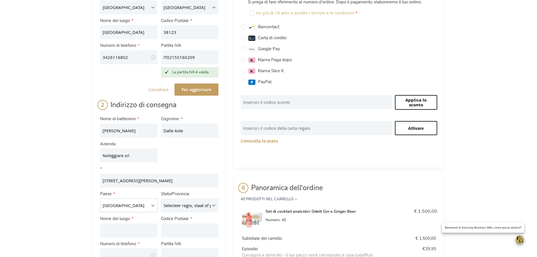
select select "IT"
click at [100, 198] on select "België Duitsland Frankrijk Italië Luxemburg Nederland Oostenrijk" at bounding box center [129, 205] width 58 height 14
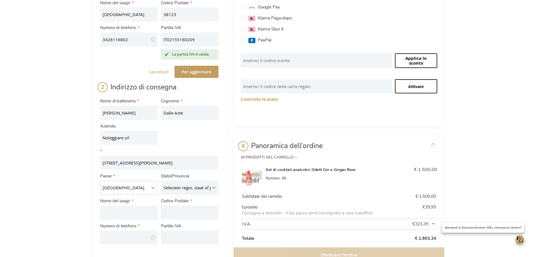
scroll to position [237, 0]
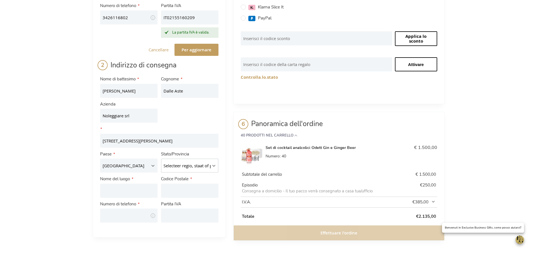
click at [186, 166] on select "Selecteer regio, staat of provincie. Agrigento Alessandria Ancona Aosta Arezzo …" at bounding box center [190, 166] width 58 height 14
select select "788"
click at [161, 159] on select "Selecteer regio, staat of provincie. Agrigento Alessandria Ancona Aosta Arezzo …" at bounding box center [190, 166] width 58 height 14
click at [133, 189] on input "Nome del luogo" at bounding box center [129, 191] width 58 height 14
type input "Verona"
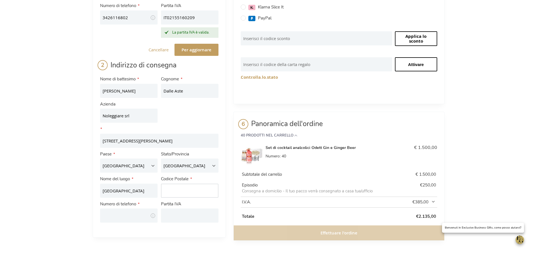
click at [183, 192] on input "Codice Postale" at bounding box center [190, 191] width 58 height 14
type input "37135"
click at [139, 216] on li "Indirizzo di fatturazione Indirizzo e-mail francesca.dalleaste@fthspa.com Toolt…" at bounding box center [159, 17] width 133 height 440
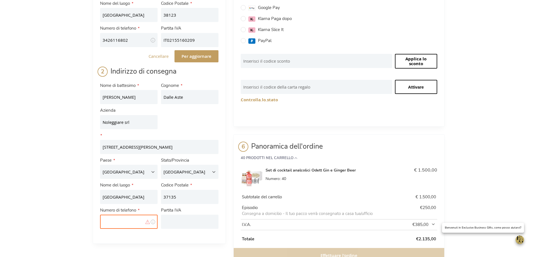
scroll to position [179, 0]
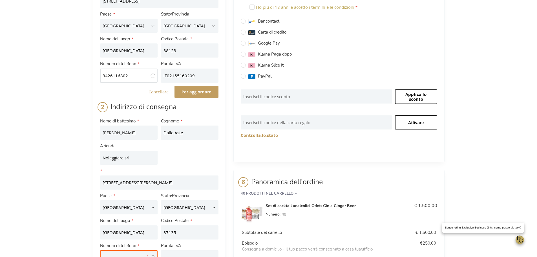
drag, startPoint x: 126, startPoint y: 77, endPoint x: 96, endPoint y: 73, distance: 30.1
click at [96, 73] on li "Indirizzo di fatturazione Indirizzo e-mail francesca.dalleaste@fthspa.com Toolt…" at bounding box center [159, 67] width 133 height 424
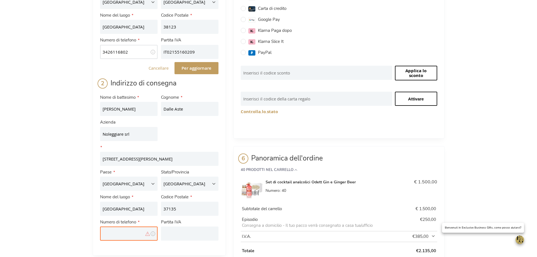
scroll to position [236, 0]
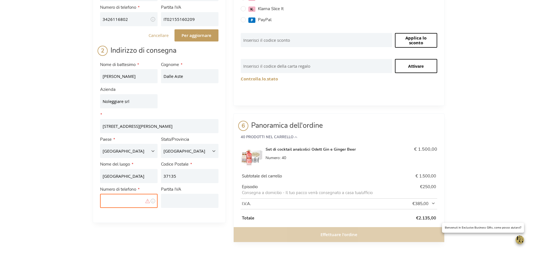
click at [114, 197] on input "Numero di telefono" at bounding box center [129, 201] width 58 height 14
paste input "3426116802"
type input "3426116802"
click at [171, 100] on div "Nome di battesimo Francesca Cognome Dalle Aste Azienda Noleggiare srl Indirizzo…" at bounding box center [159, 135] width 122 height 150
click at [357, 203] on th "I.V.A." at bounding box center [322, 203] width 163 height 11
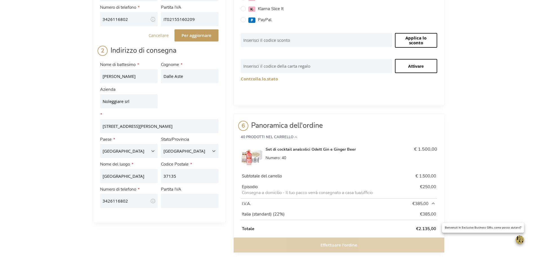
click at [357, 201] on th "I.V.A." at bounding box center [322, 203] width 163 height 11
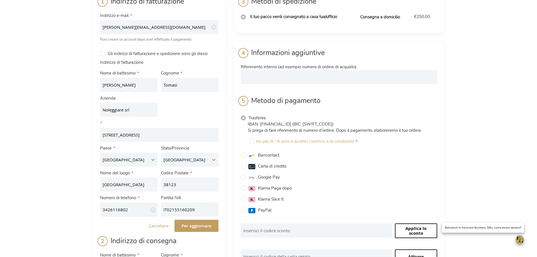
scroll to position [0, 0]
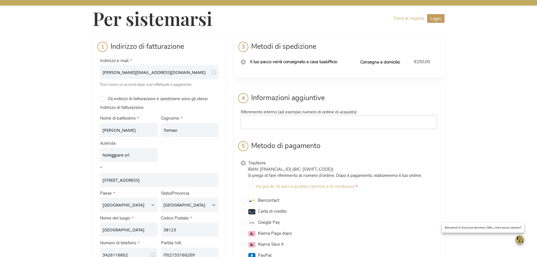
click at [281, 122] on input "Riferimento interno (ad esempio numero di ordine di acquisto)" at bounding box center [339, 122] width 197 height 14
type input "Ufficio Marketing"
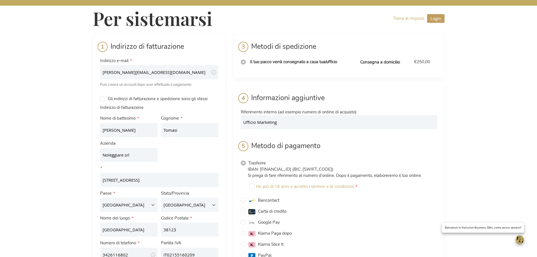
click at [369, 137] on fieldset "Dettagli di pagamento Informazioni aggiuntive Riferimento interno (ad esempio n…" at bounding box center [339, 210] width 197 height 235
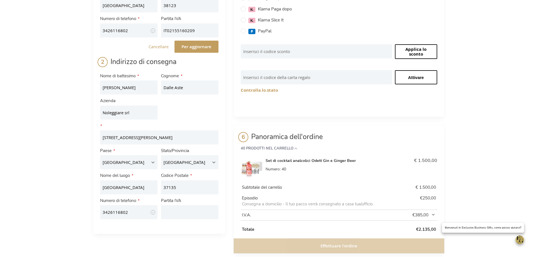
scroll to position [226, 0]
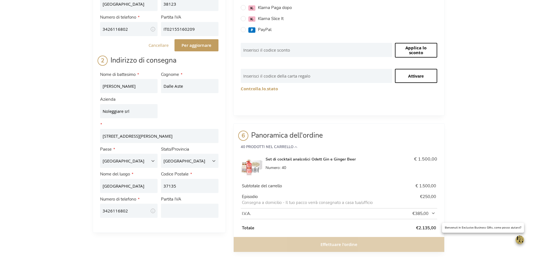
click at [434, 215] on span "€385,00" at bounding box center [421, 214] width 29 height 6
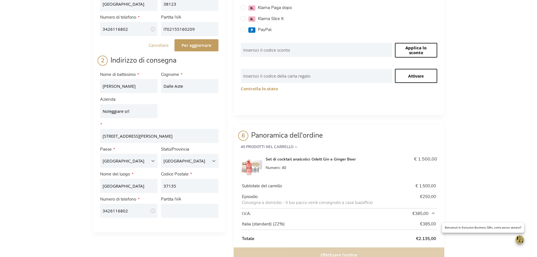
click at [433, 213] on span "€385,00" at bounding box center [421, 214] width 29 height 6
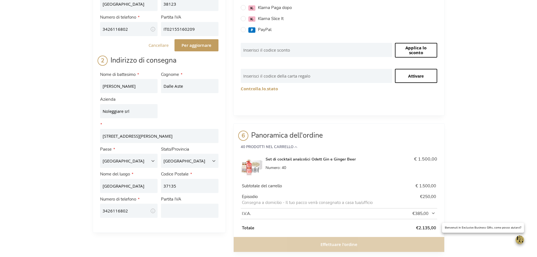
click at [433, 213] on span "€385,00" at bounding box center [421, 214] width 29 height 6
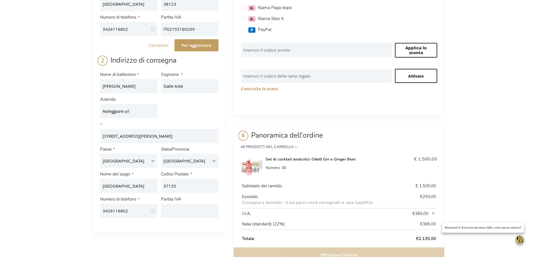
click at [433, 213] on span "€385,00" at bounding box center [421, 214] width 29 height 6
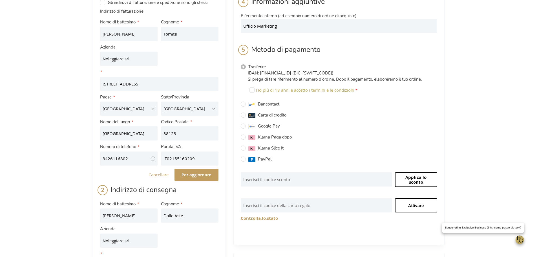
scroll to position [95, 0]
